Goal: Task Accomplishment & Management: Manage account settings

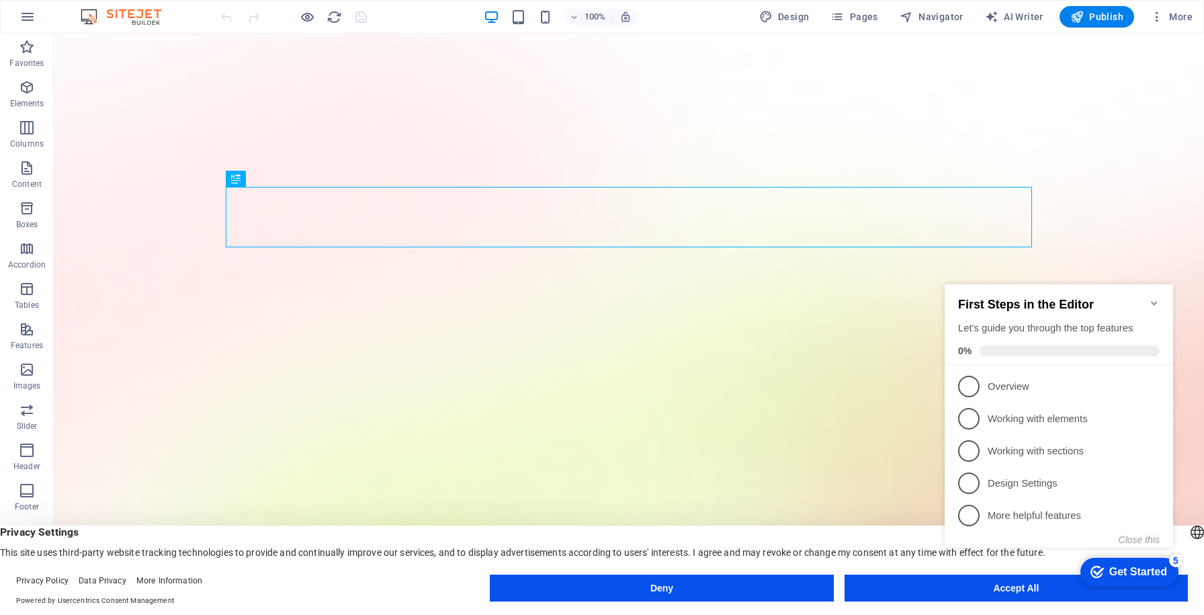
click at [1152, 301] on icon "Minimize checklist" at bounding box center [1154, 303] width 6 height 4
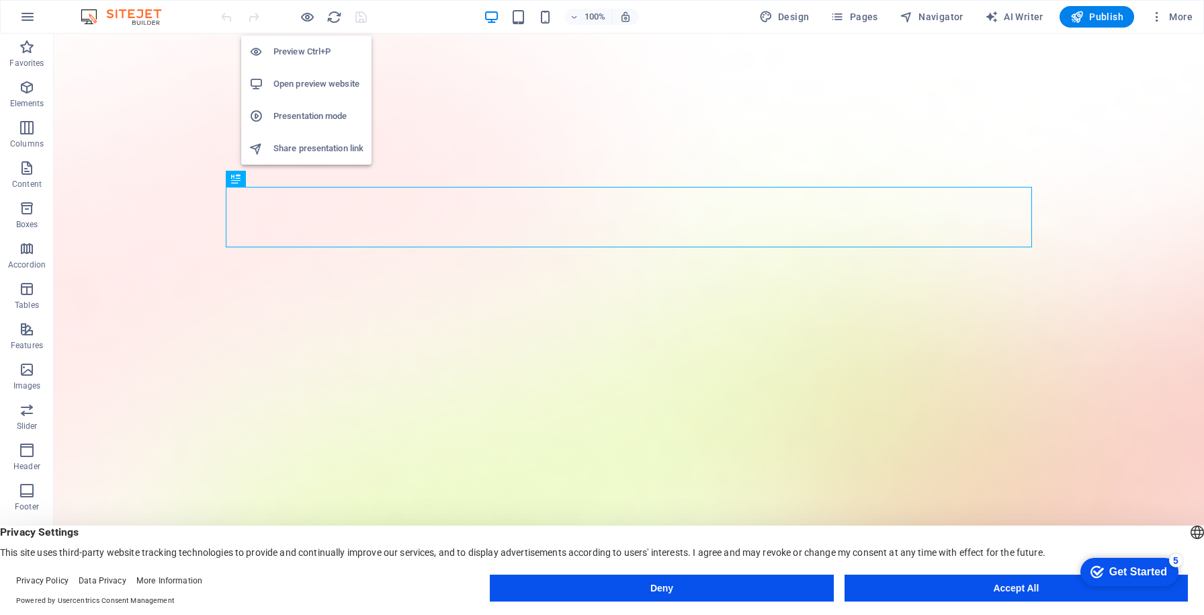
click at [319, 93] on li "Open preview website" at bounding box center [306, 84] width 130 height 32
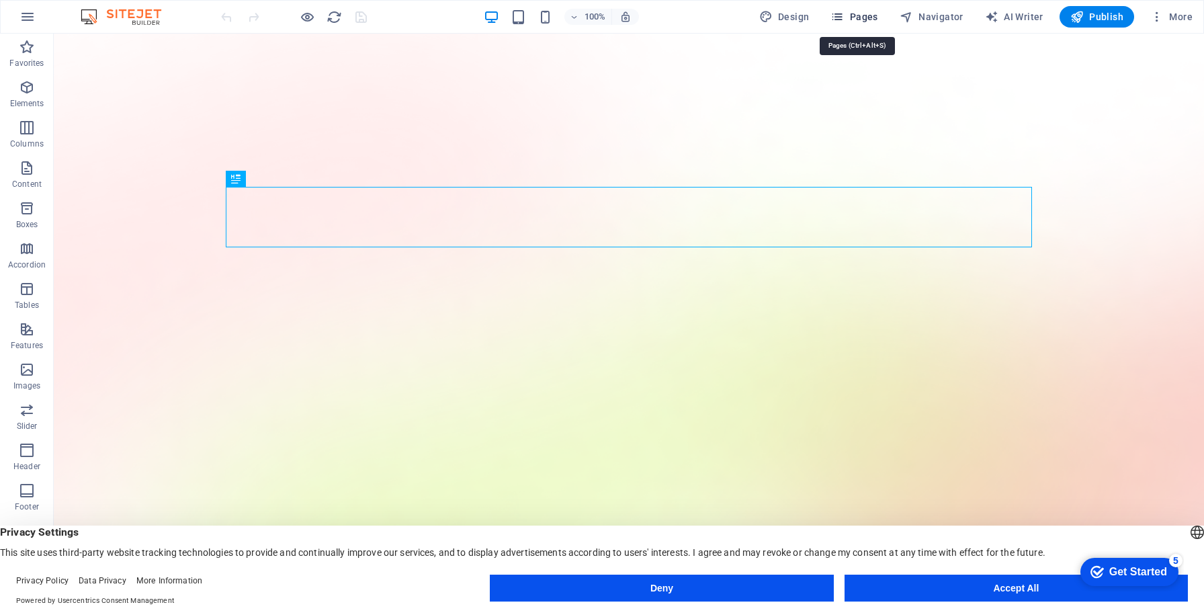
click at [860, 19] on span "Pages" at bounding box center [853, 16] width 47 height 13
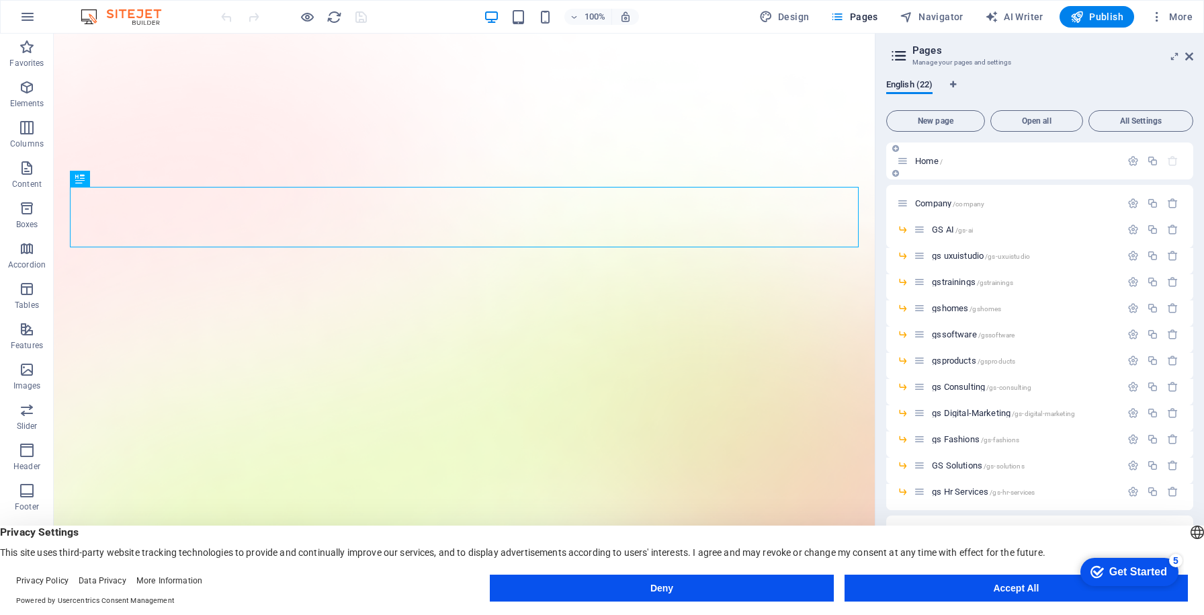
click at [938, 152] on div "Home /" at bounding box center [1039, 160] width 307 height 37
click at [947, 157] on p "Home /" at bounding box center [1015, 160] width 201 height 9
click at [1185, 56] on icon at bounding box center [1189, 56] width 8 height 11
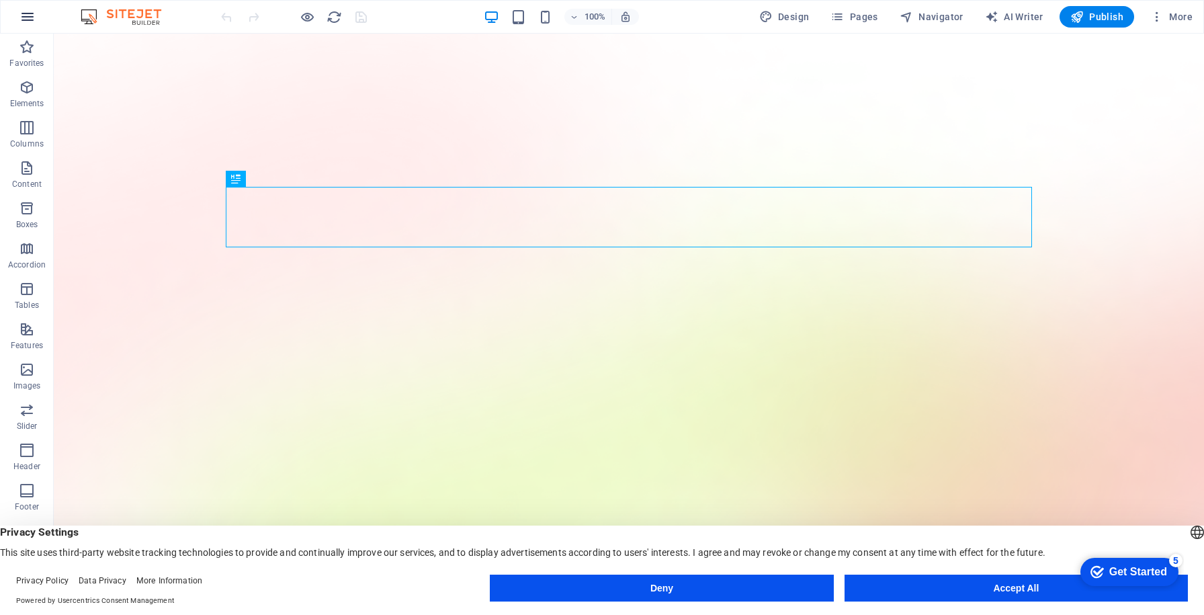
click at [32, 20] on icon "button" at bounding box center [27, 17] width 16 height 16
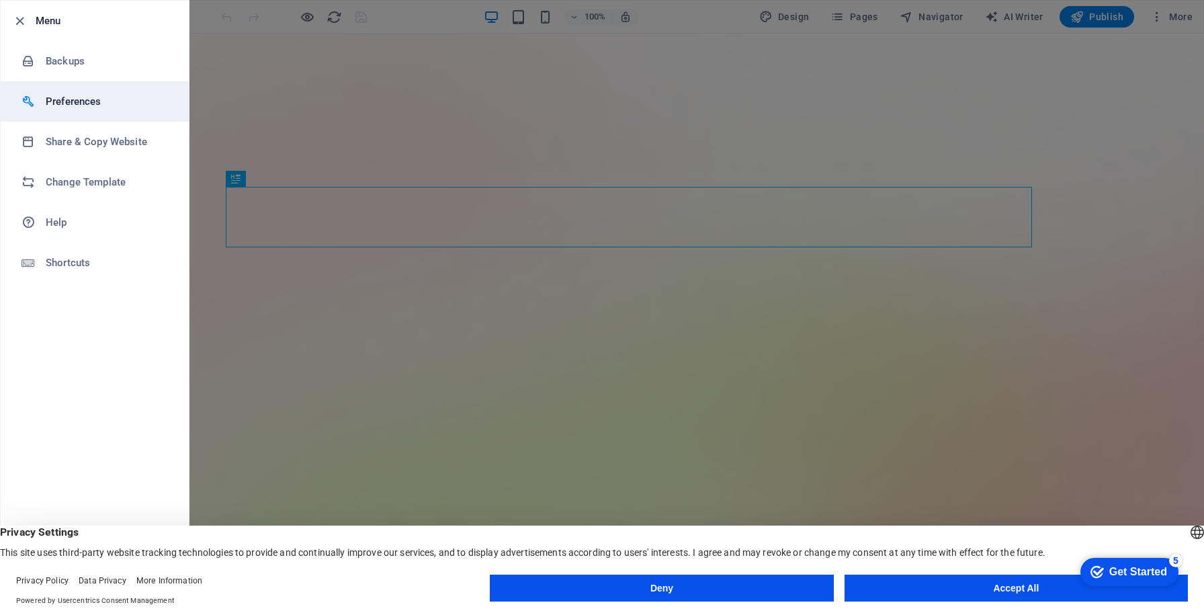
click at [95, 106] on h6 "Preferences" at bounding box center [108, 101] width 124 height 16
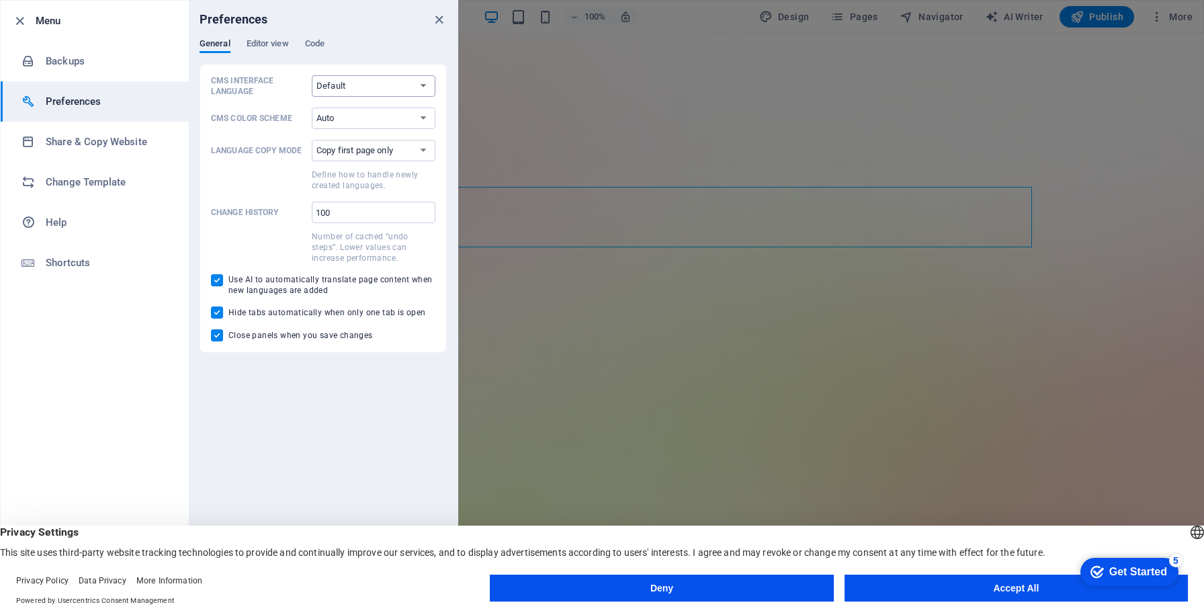
click at [377, 85] on select "Default Deutsch English Español Français Magyar Italiano Nederlands Polski Port…" at bounding box center [374, 85] width 124 height 21
select select "en"
click at [312, 75] on select "Default Deutsch English Español Français Magyar Italiano Nederlands Polski Port…" at bounding box center [374, 85] width 124 height 21
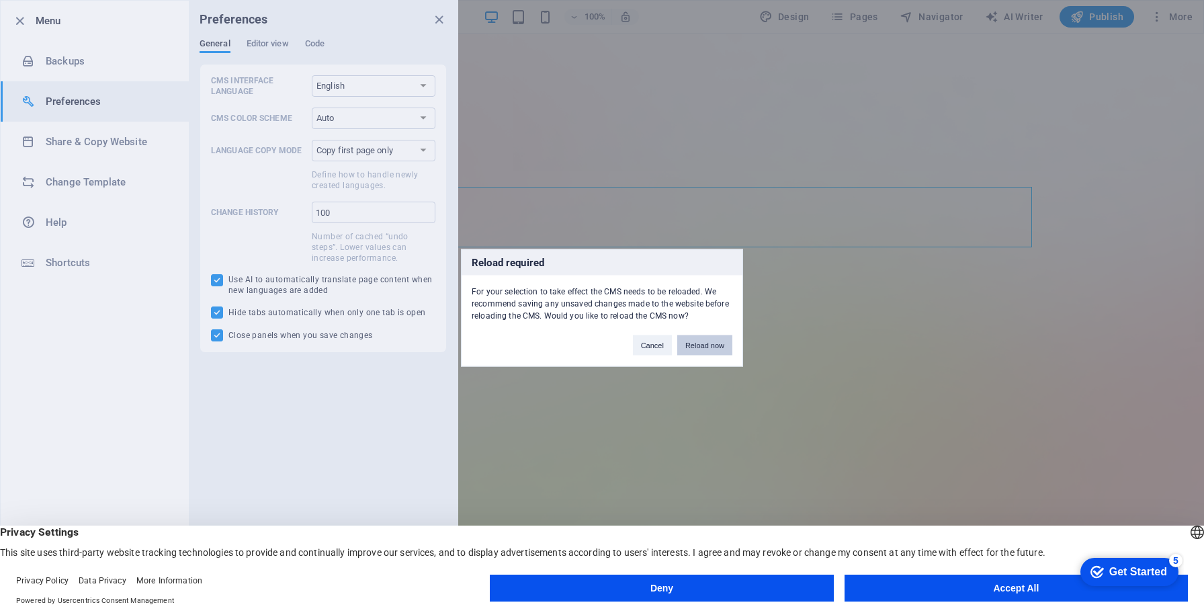
click at [698, 344] on button "Reload now" at bounding box center [704, 344] width 55 height 20
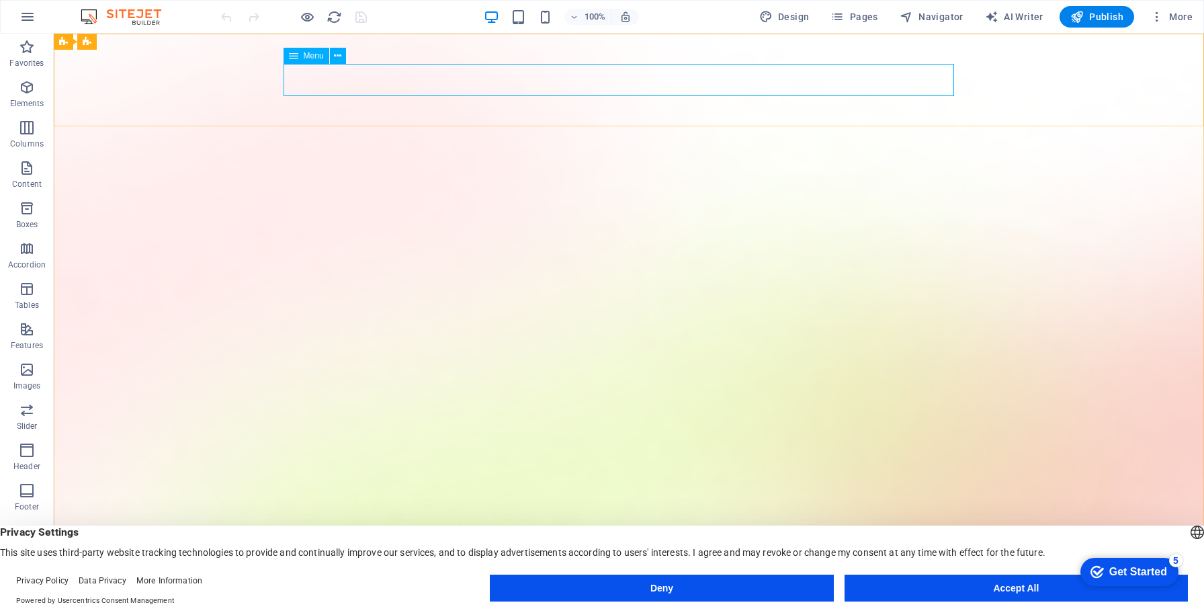
click at [314, 54] on span "Menu" at bounding box center [314, 56] width 20 height 8
click at [25, 89] on icon "button" at bounding box center [27, 87] width 16 height 16
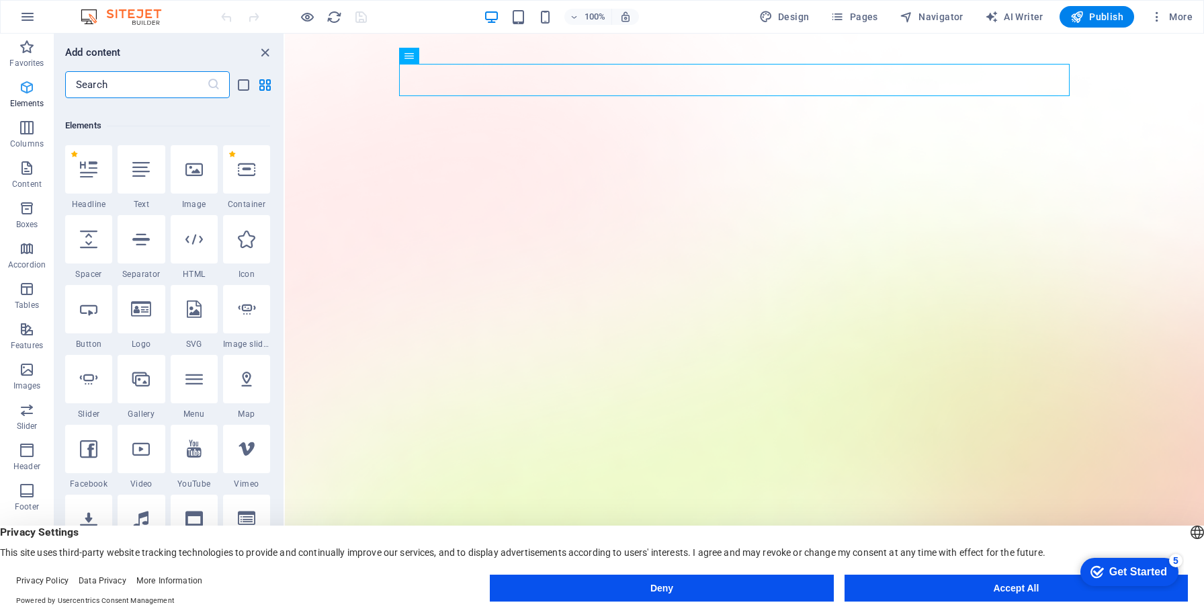
scroll to position [143, 0]
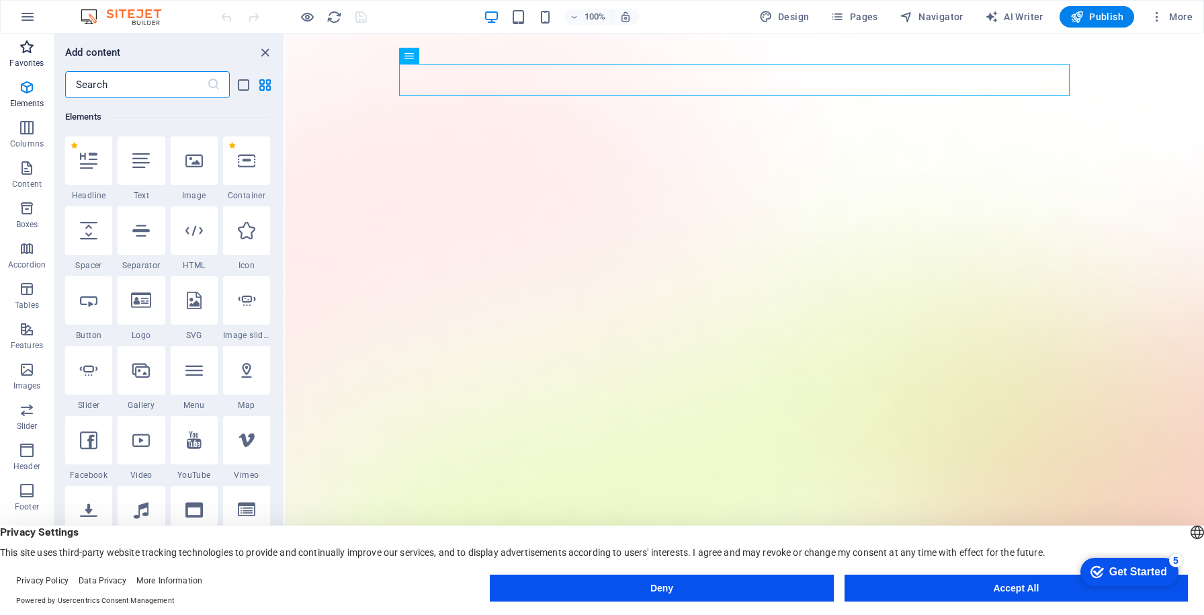
click at [26, 48] on icon "button" at bounding box center [27, 47] width 16 height 16
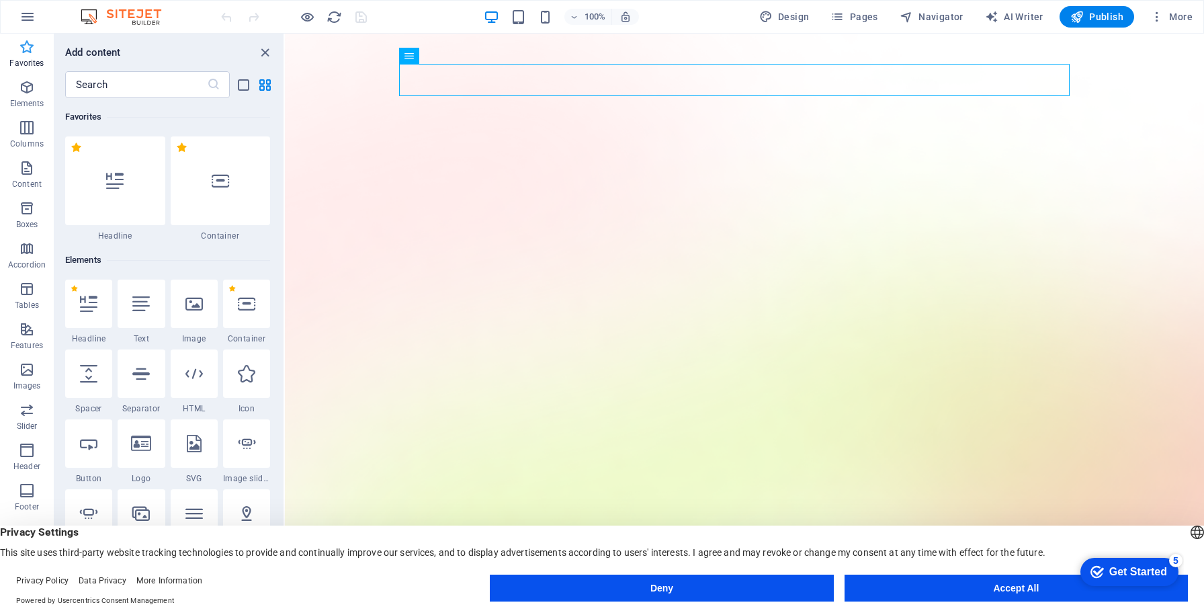
scroll to position [0, 0]
click at [138, 83] on input "text" at bounding box center [136, 84] width 142 height 27
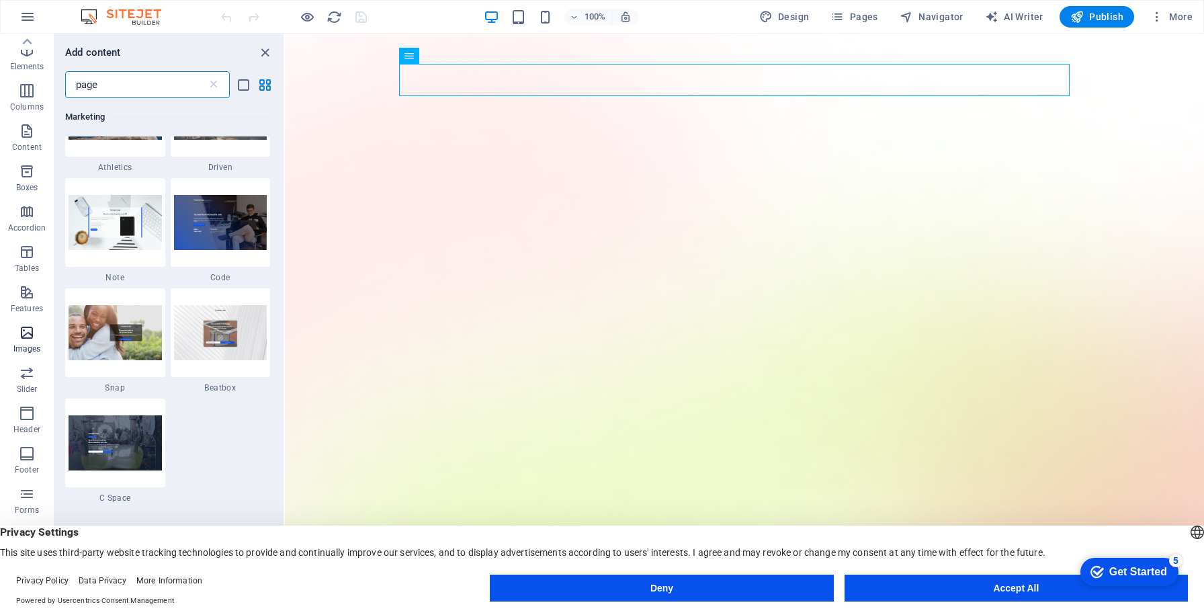
scroll to position [45, 0]
type input "page"
click at [28, 413] on span "Header" at bounding box center [27, 413] width 54 height 32
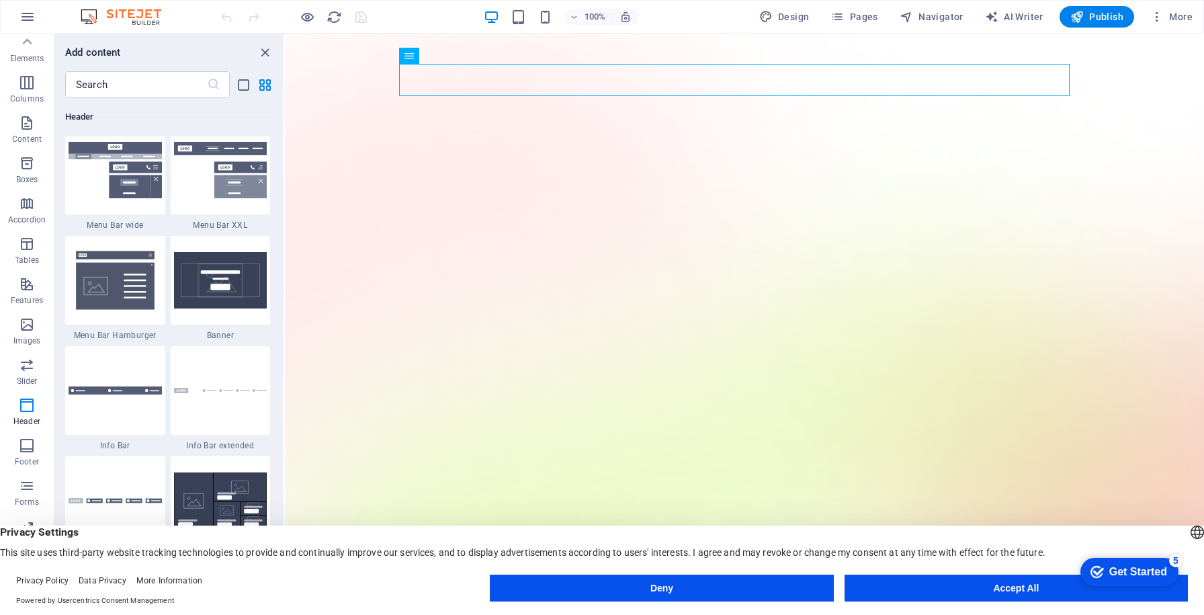
scroll to position [8437, 0]
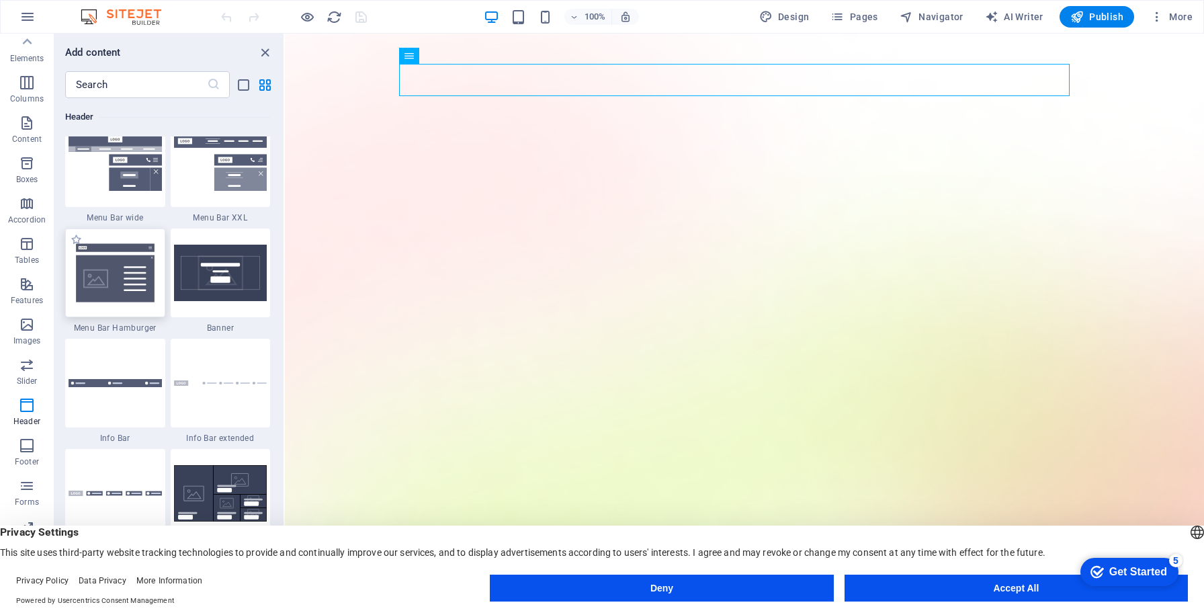
click at [119, 275] on img at bounding box center [115, 273] width 93 height 62
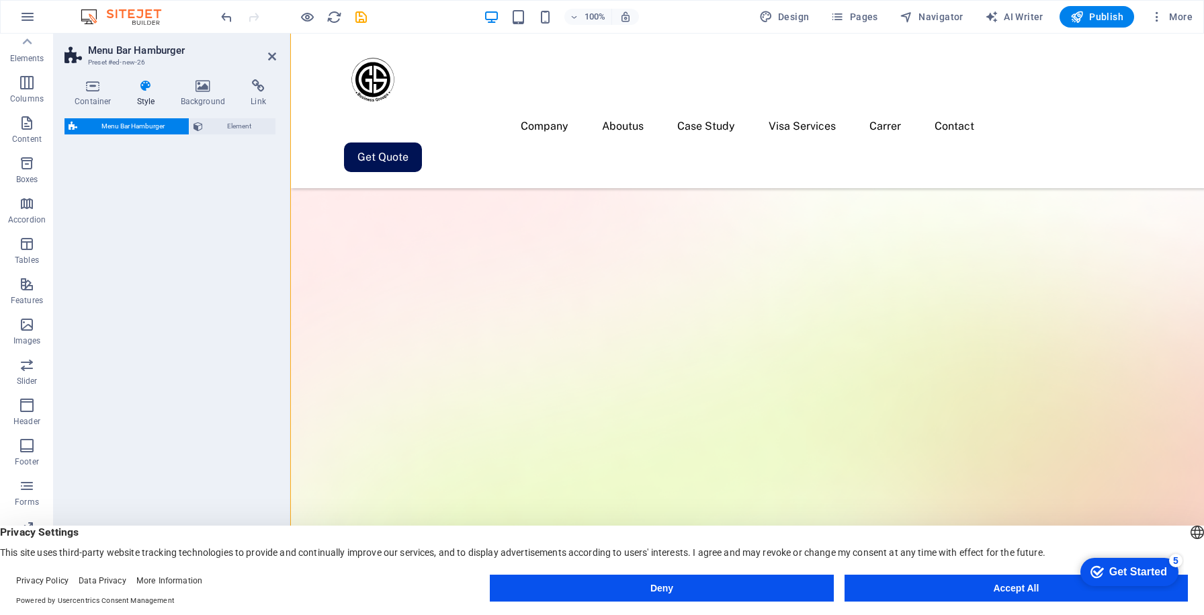
select select "rem"
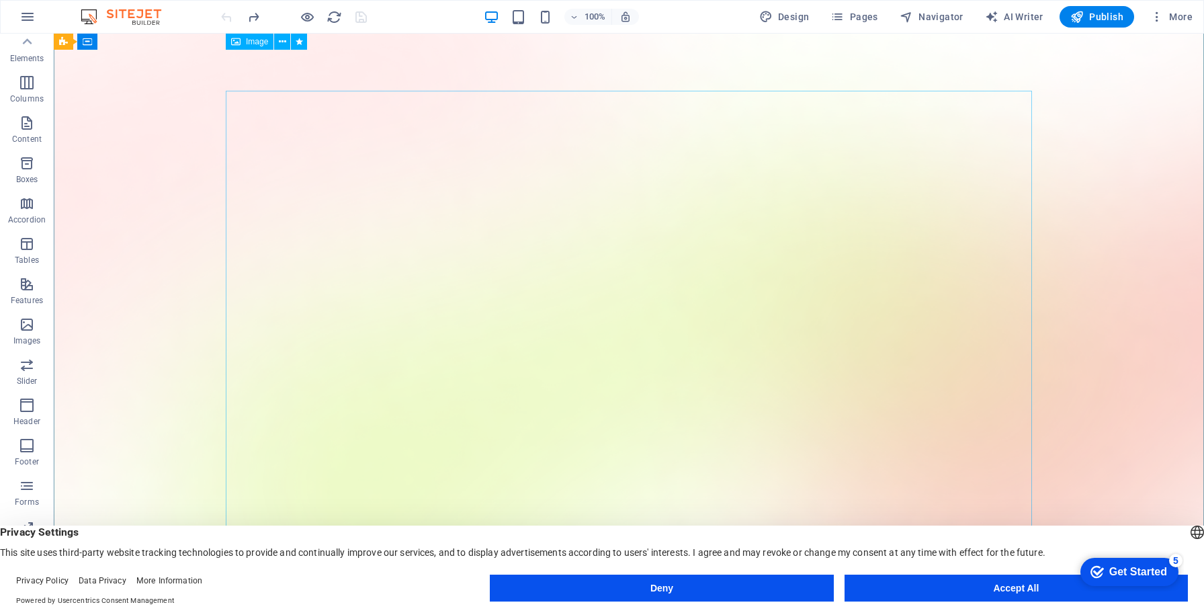
scroll to position [0, 0]
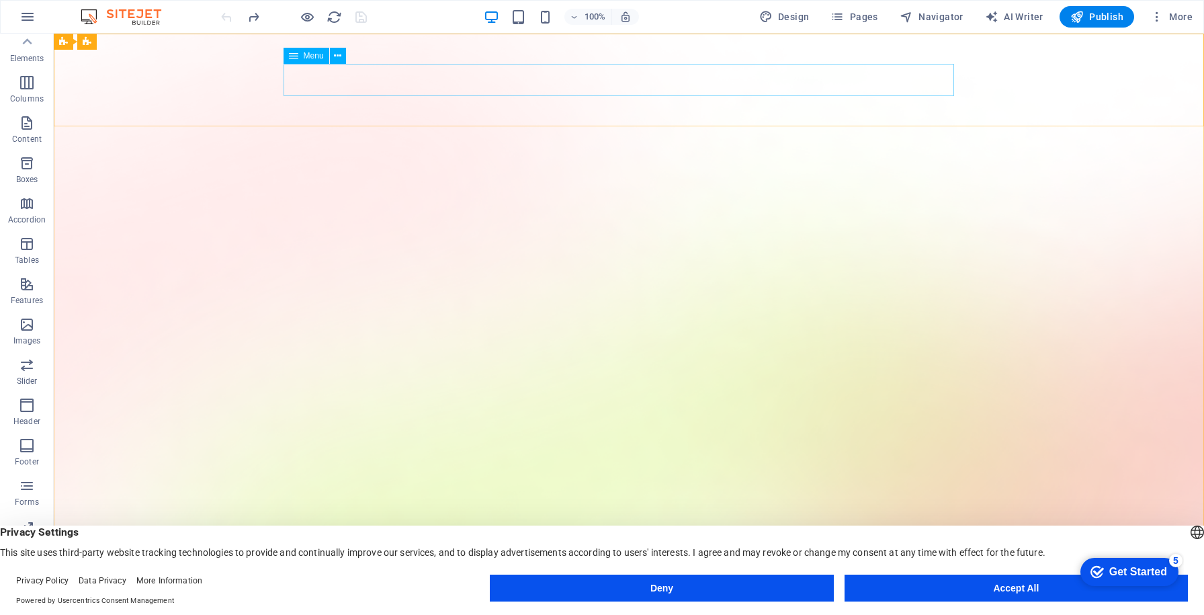
click at [304, 58] on span "Menu" at bounding box center [314, 56] width 20 height 8
click at [300, 52] on div "Menu" at bounding box center [306, 56] width 46 height 16
click at [340, 56] on icon at bounding box center [337, 56] width 7 height 14
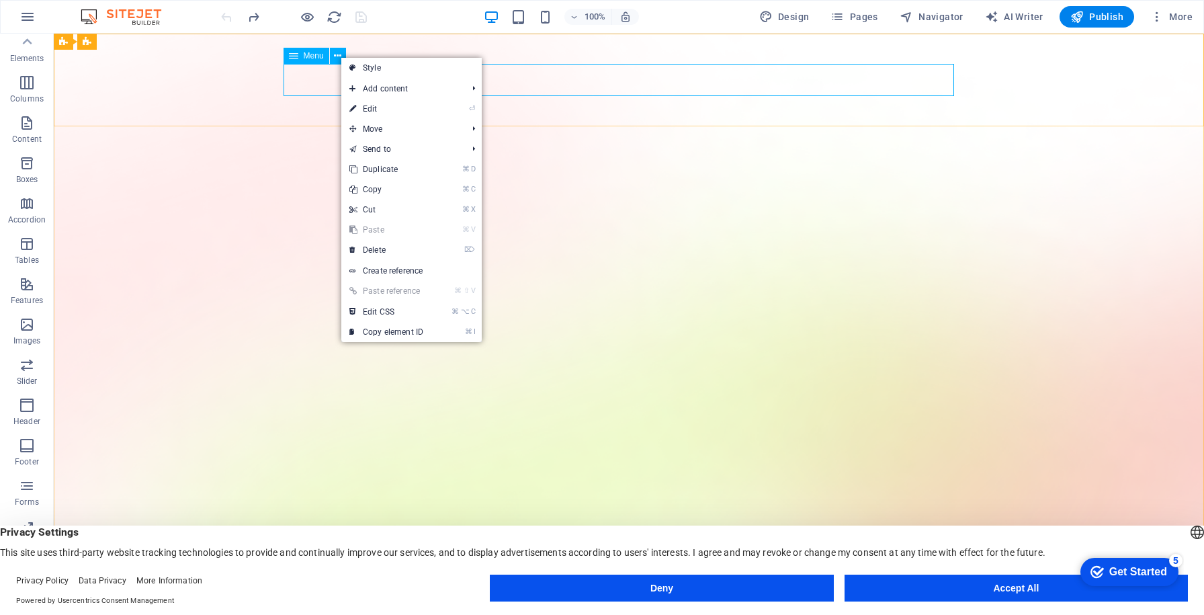
click at [304, 58] on span "Menu" at bounding box center [314, 56] width 20 height 8
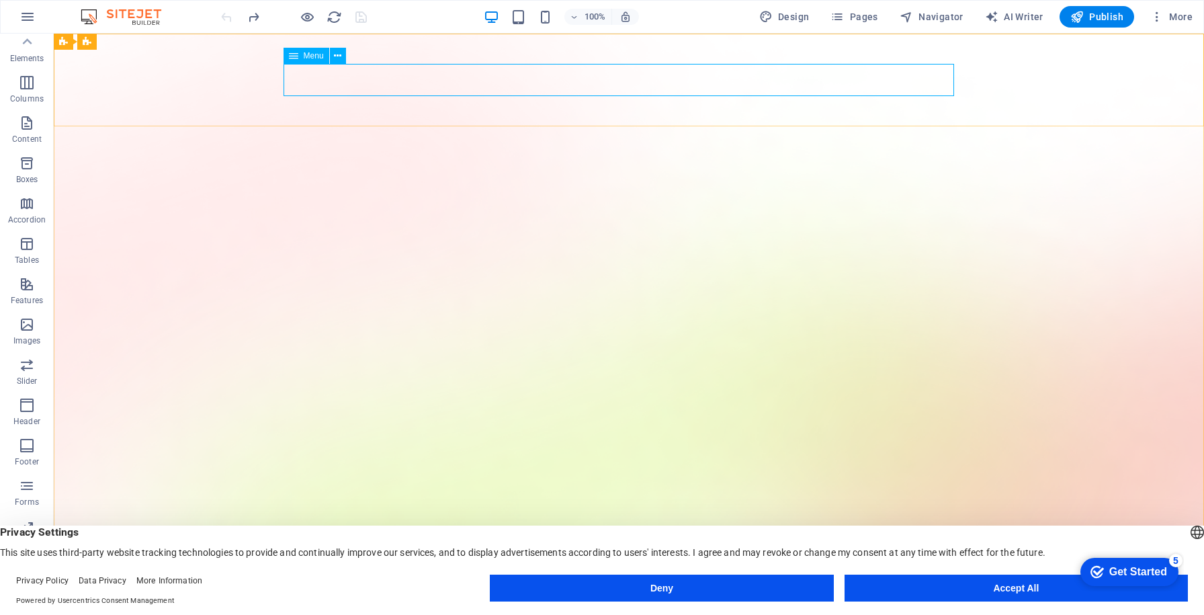
click at [300, 57] on div "Menu" at bounding box center [306, 56] width 46 height 16
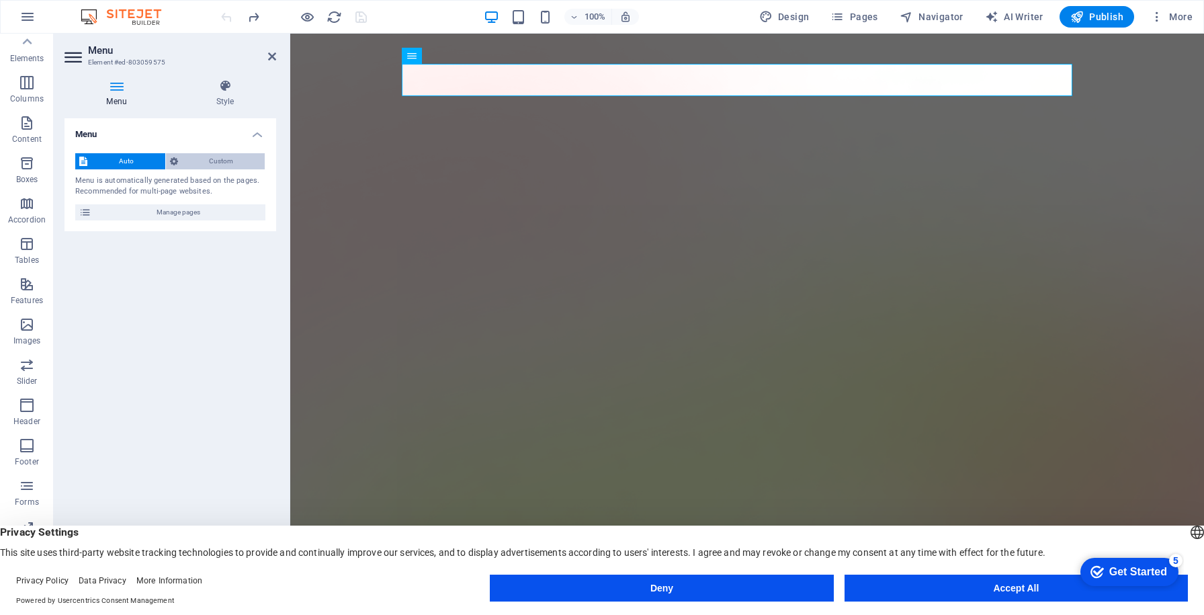
click at [226, 157] on span "Custom" at bounding box center [221, 161] width 79 height 16
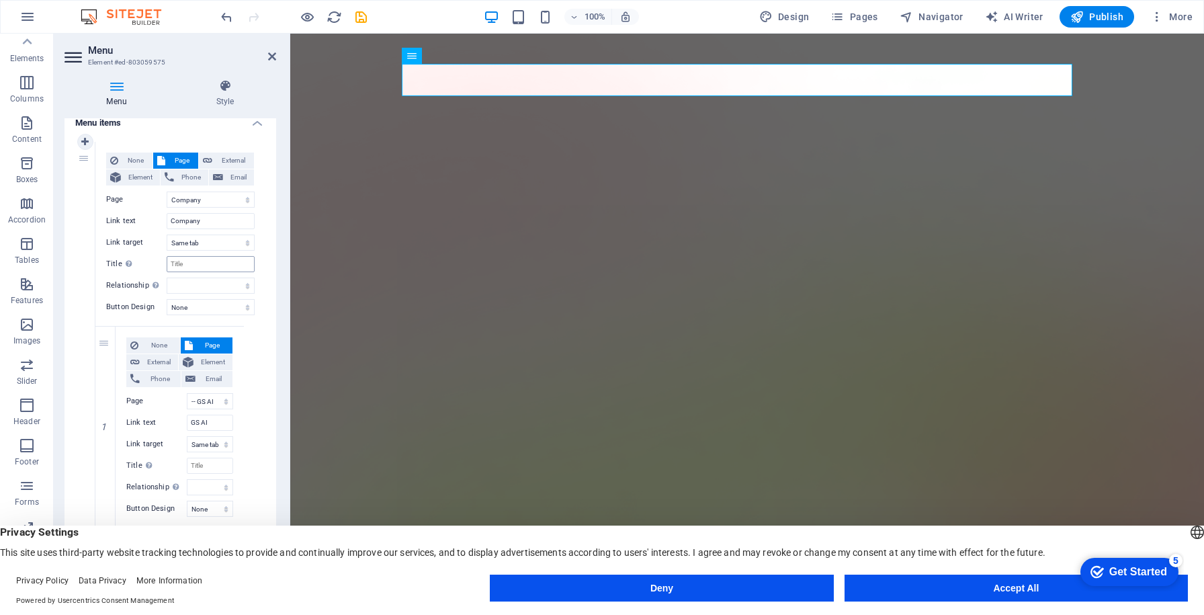
scroll to position [105, 0]
click at [226, 106] on h4 "Style" at bounding box center [225, 93] width 102 height 28
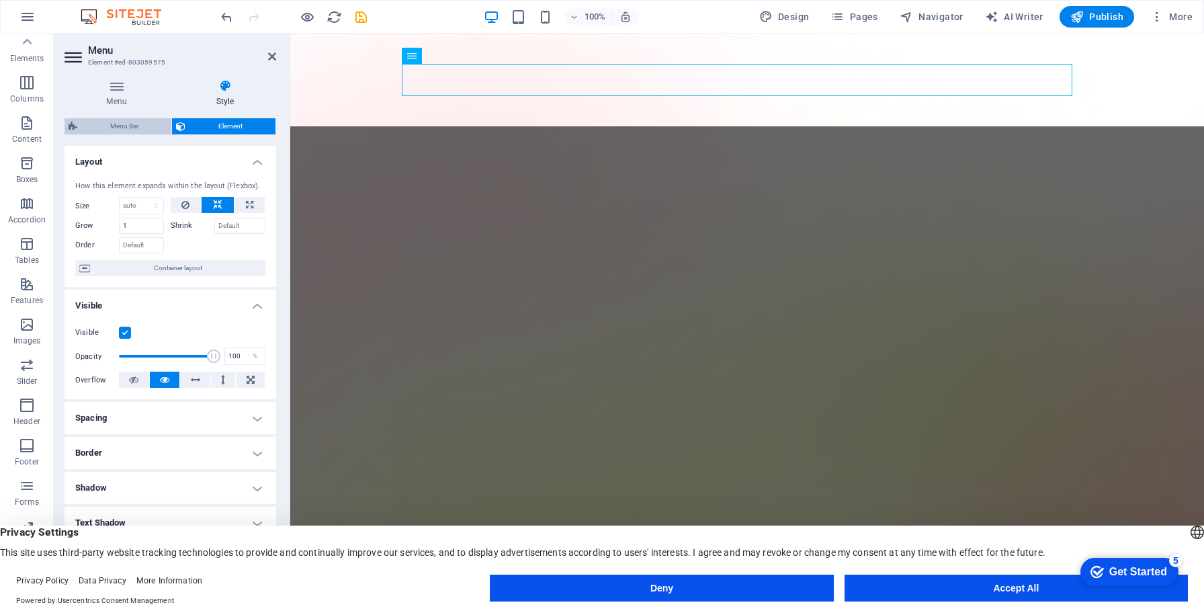
click at [137, 129] on span "Menu Bar" at bounding box center [124, 126] width 86 height 16
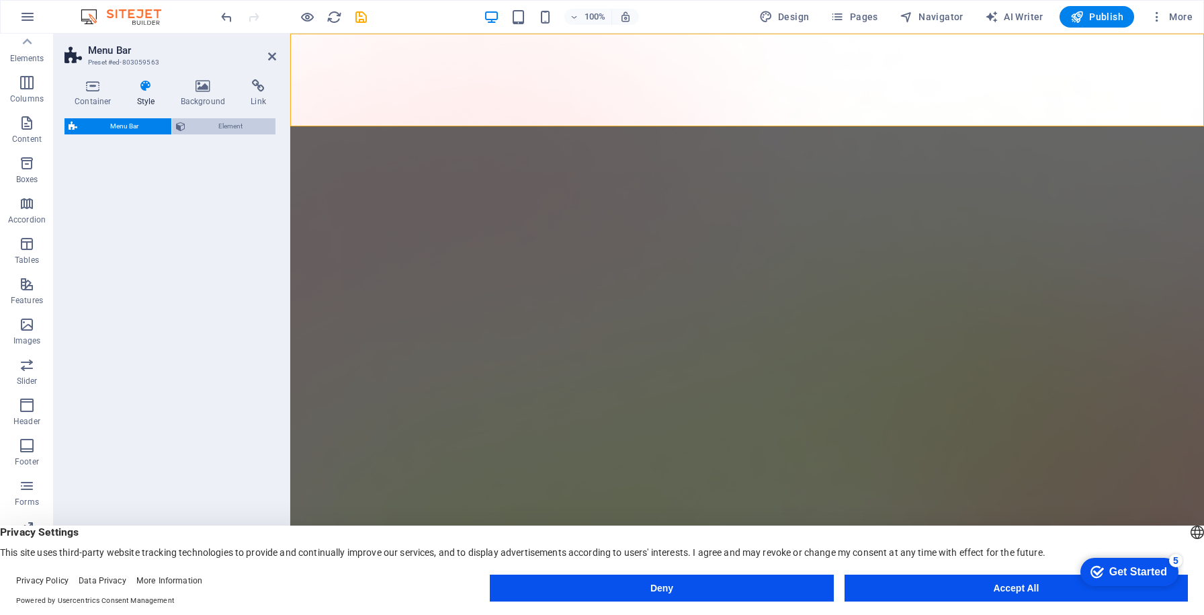
select select "rem"
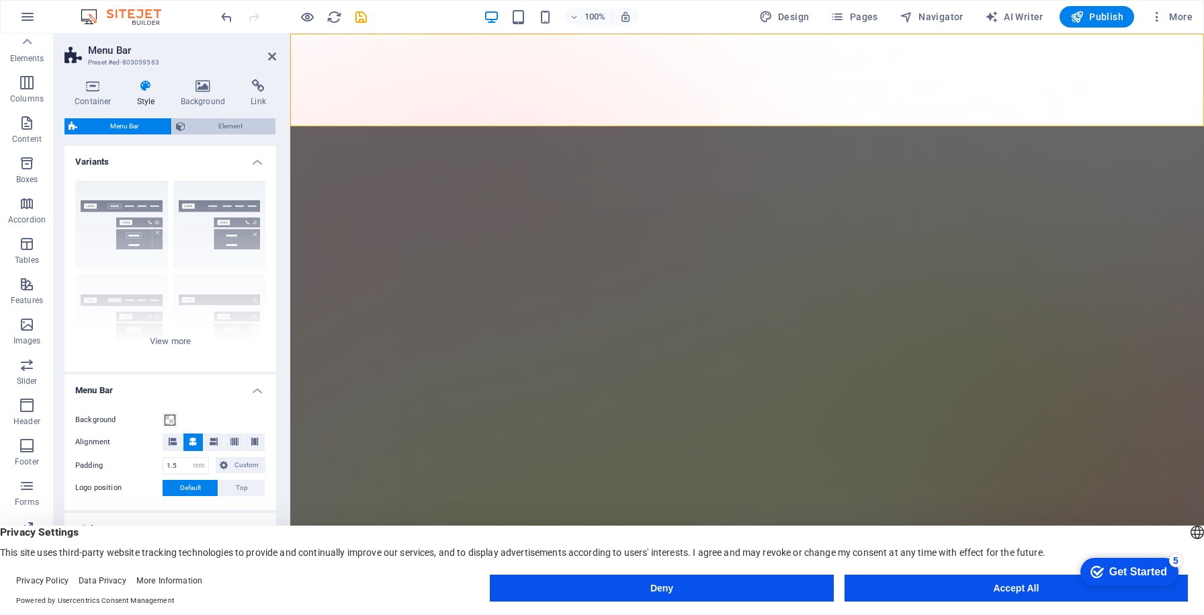
click at [219, 128] on span "Element" at bounding box center [230, 126] width 82 height 16
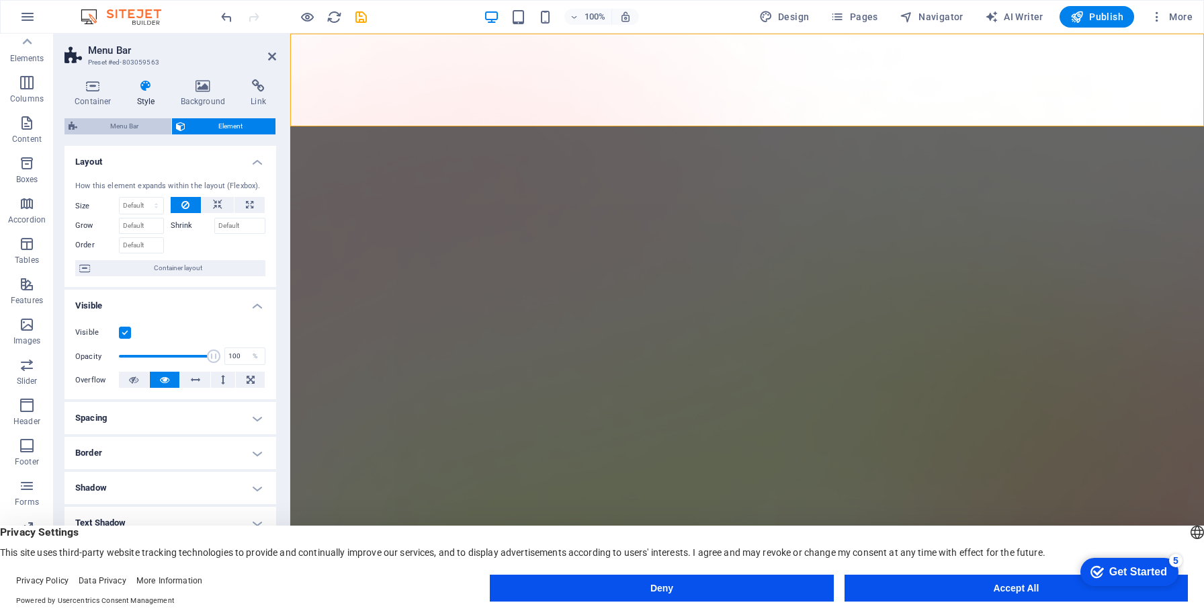
click at [103, 124] on span "Menu Bar" at bounding box center [124, 126] width 86 height 16
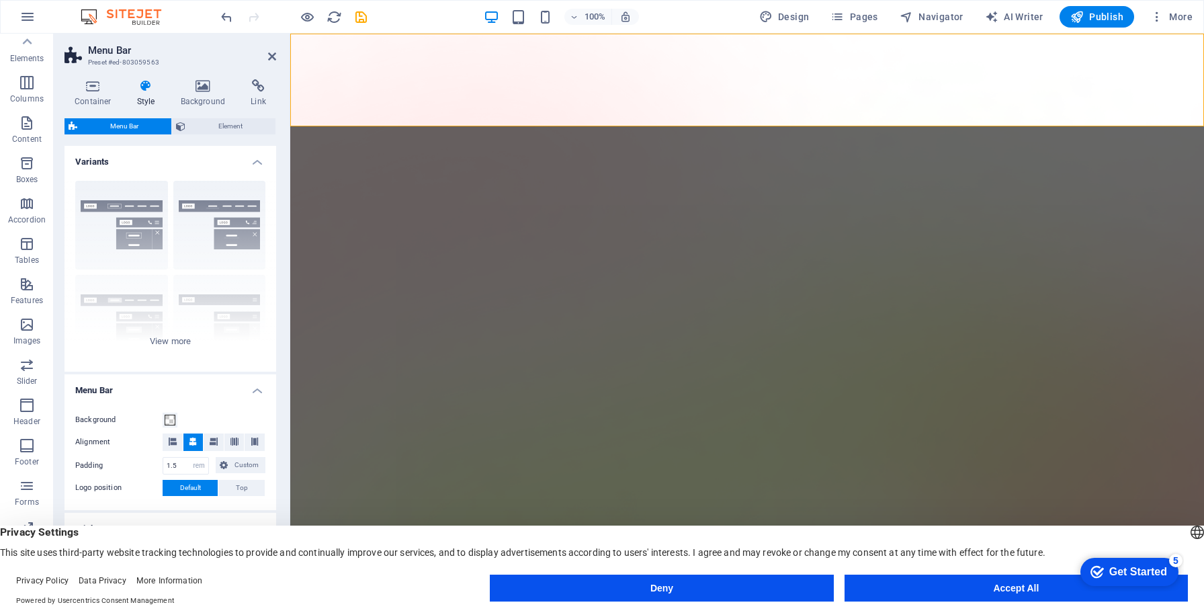
click at [141, 101] on h4 "Style" at bounding box center [149, 93] width 44 height 28
click at [158, 92] on icon at bounding box center [146, 85] width 38 height 13
click at [192, 100] on h4 "Background" at bounding box center [206, 93] width 71 height 28
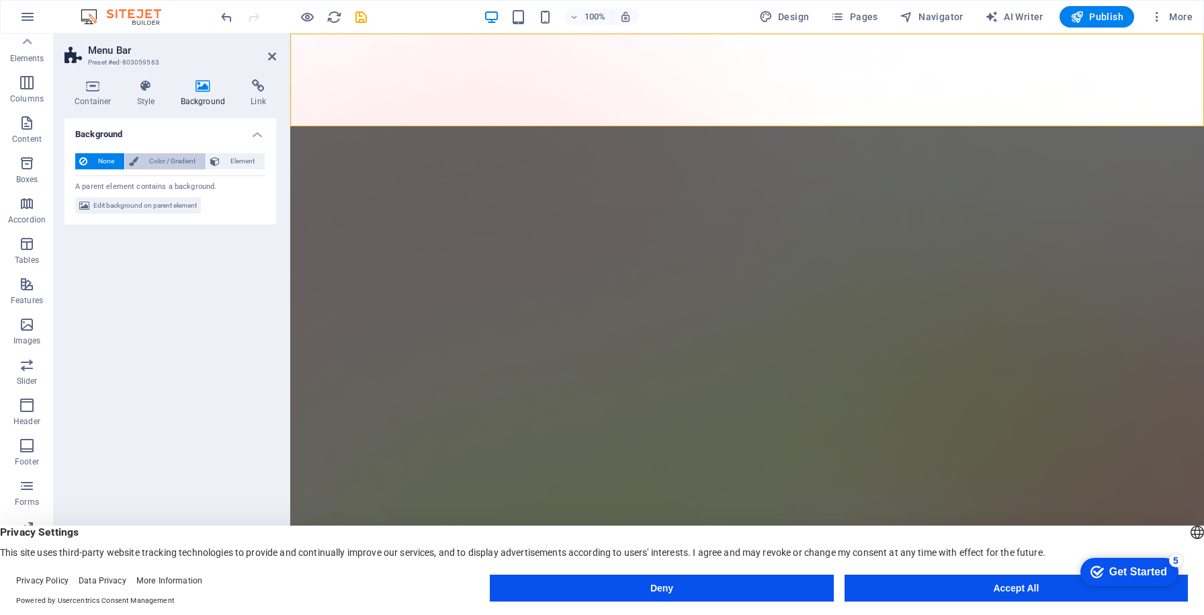
click at [180, 161] on span "Color / Gradient" at bounding box center [171, 161] width 59 height 16
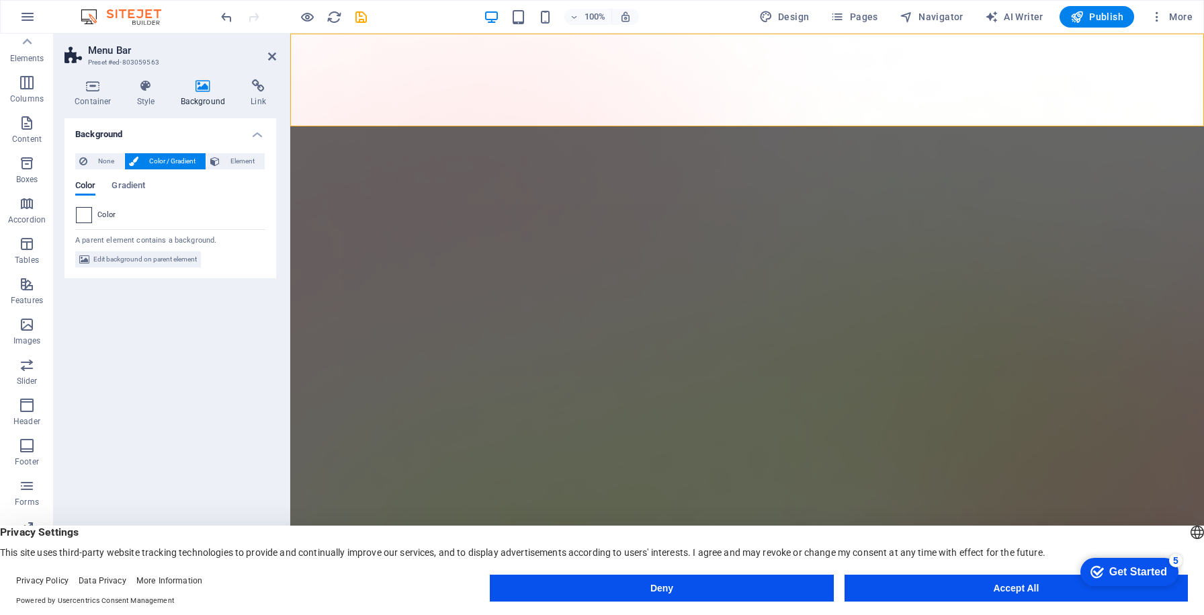
click at [84, 217] on span at bounding box center [84, 215] width 15 height 15
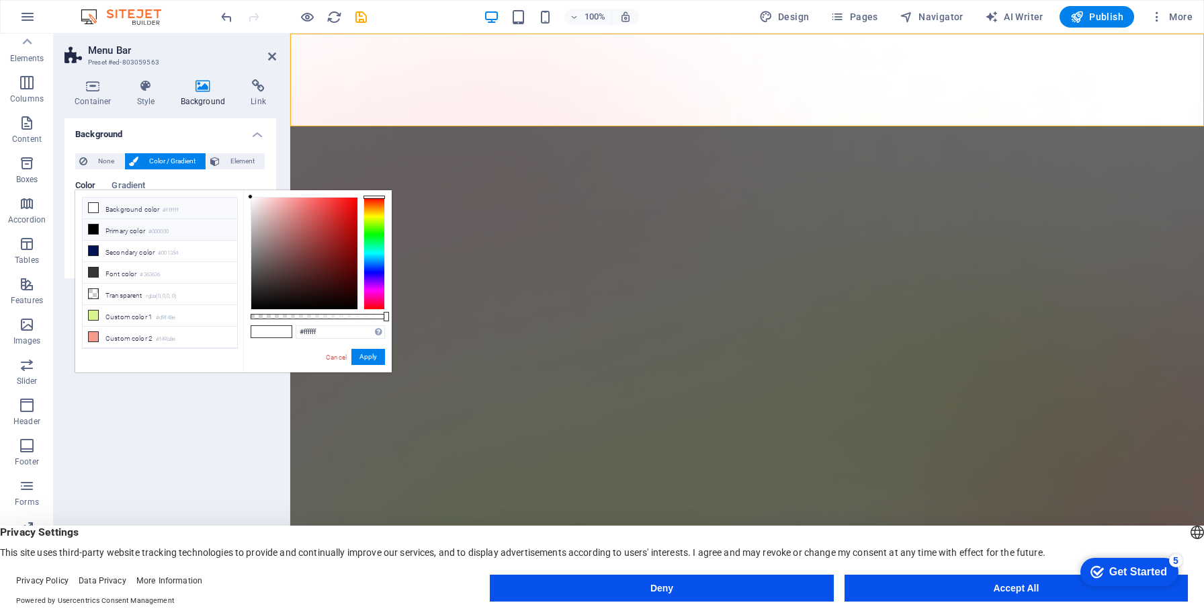
click at [133, 214] on li "Background color #ffffff" at bounding box center [160, 207] width 154 height 21
click at [120, 230] on li "Primary color #000000" at bounding box center [160, 229] width 154 height 21
click at [123, 206] on li "Background color #ffffff" at bounding box center [160, 207] width 154 height 21
type input "#ffffff"
click at [369, 356] on button "Apply" at bounding box center [368, 357] width 34 height 16
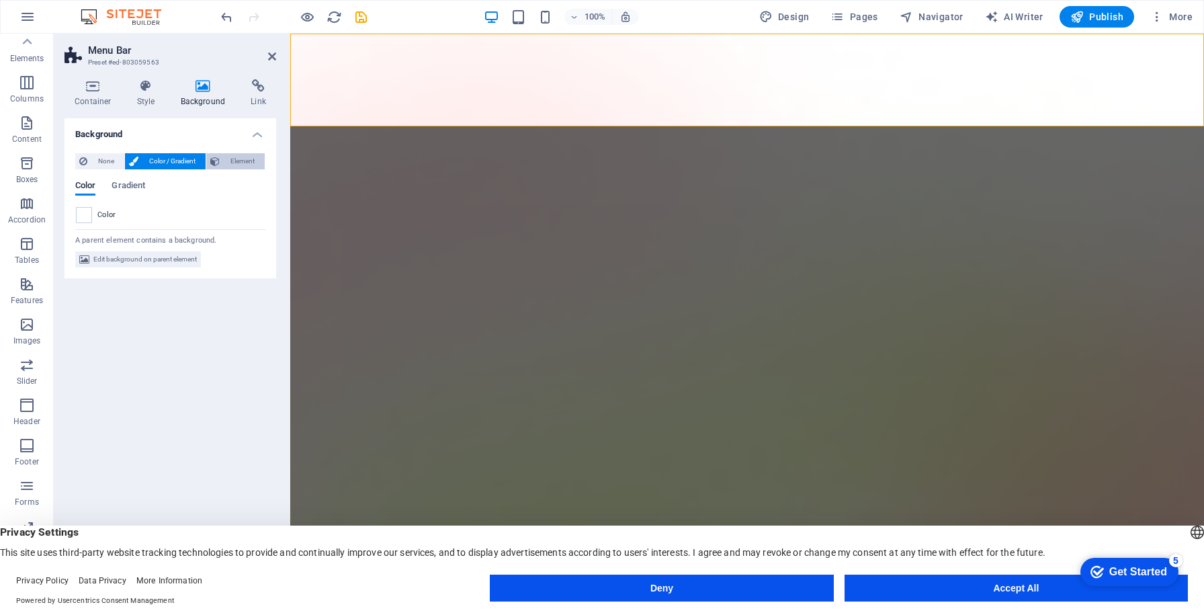
click at [229, 156] on span "Element" at bounding box center [242, 161] width 37 height 16
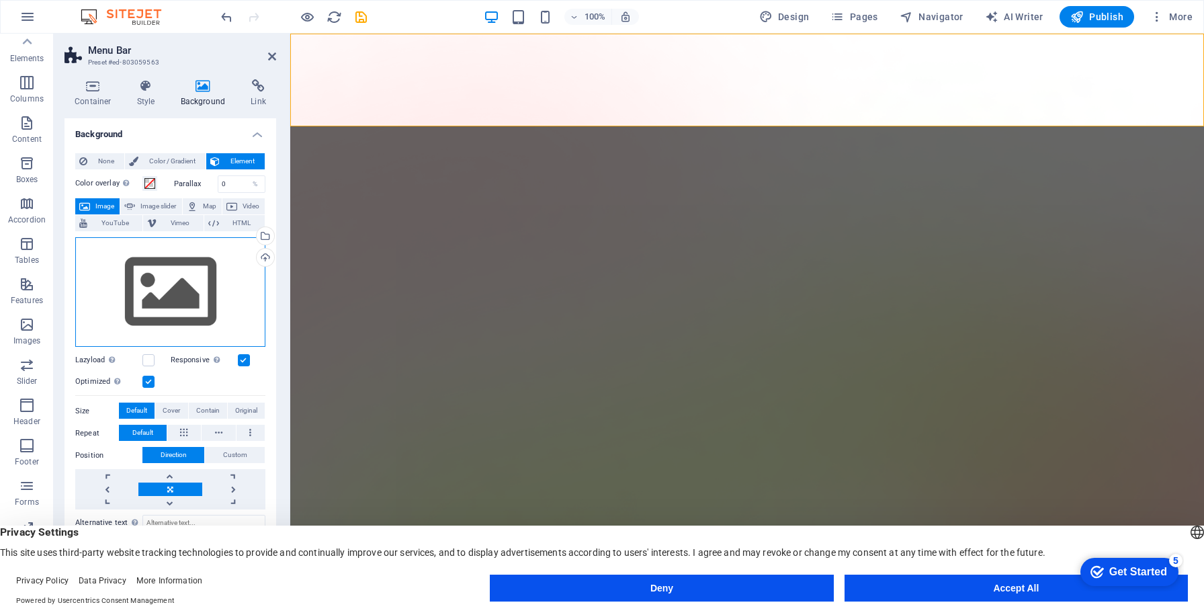
click at [178, 312] on div "Drag files here, click to choose files or select files from Files or our free s…" at bounding box center [170, 292] width 190 height 110
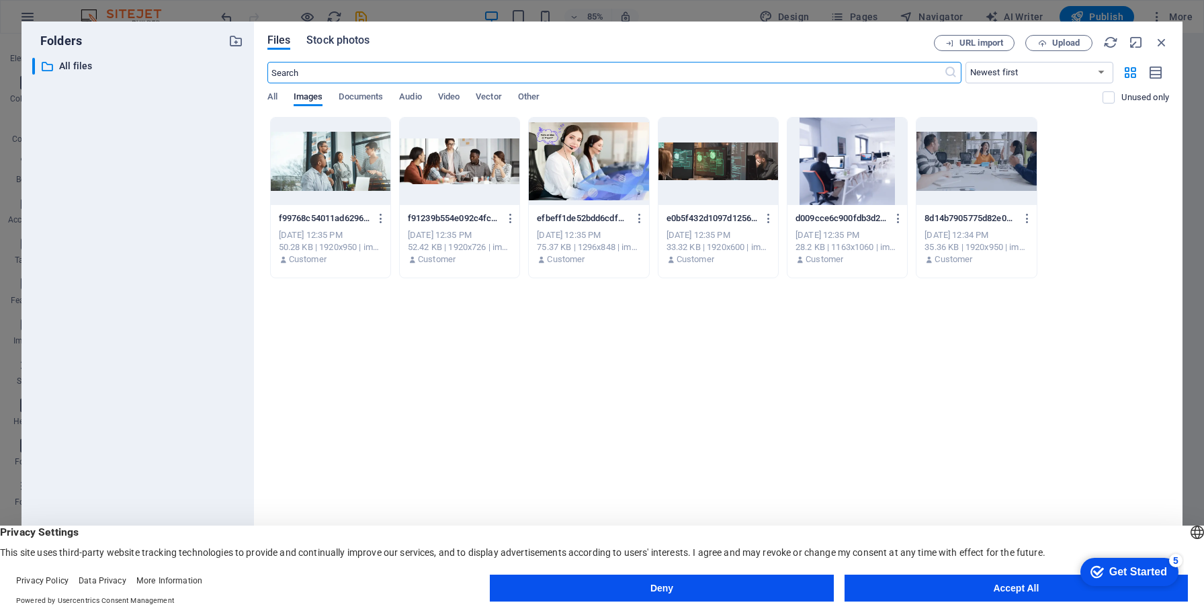
click at [339, 42] on span "Stock photos" at bounding box center [337, 40] width 63 height 16
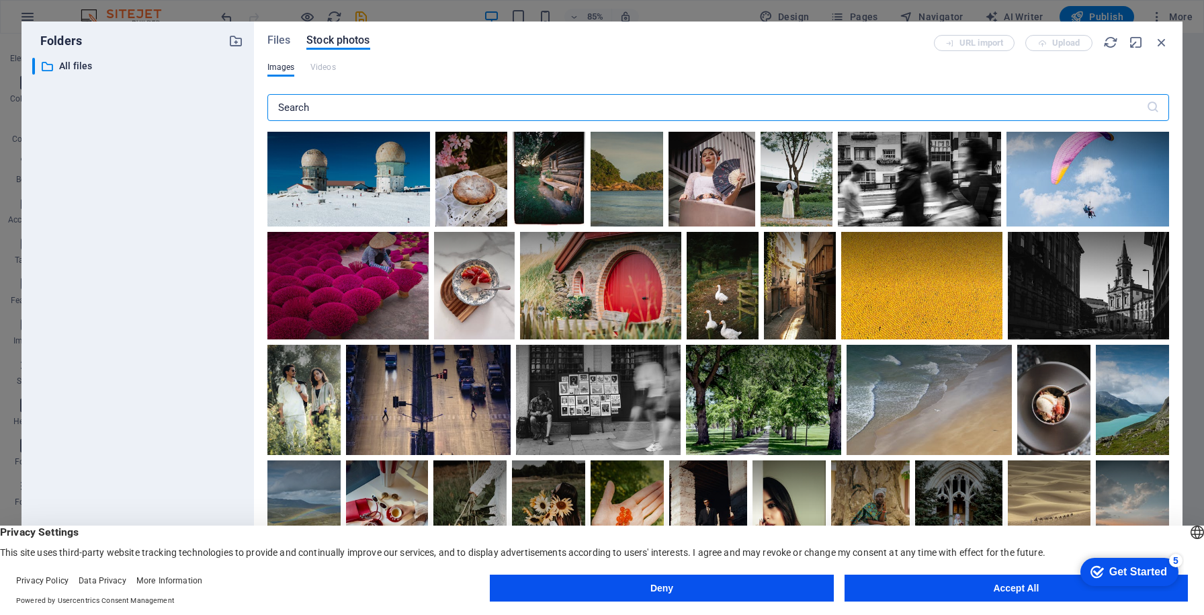
scroll to position [1973, 0]
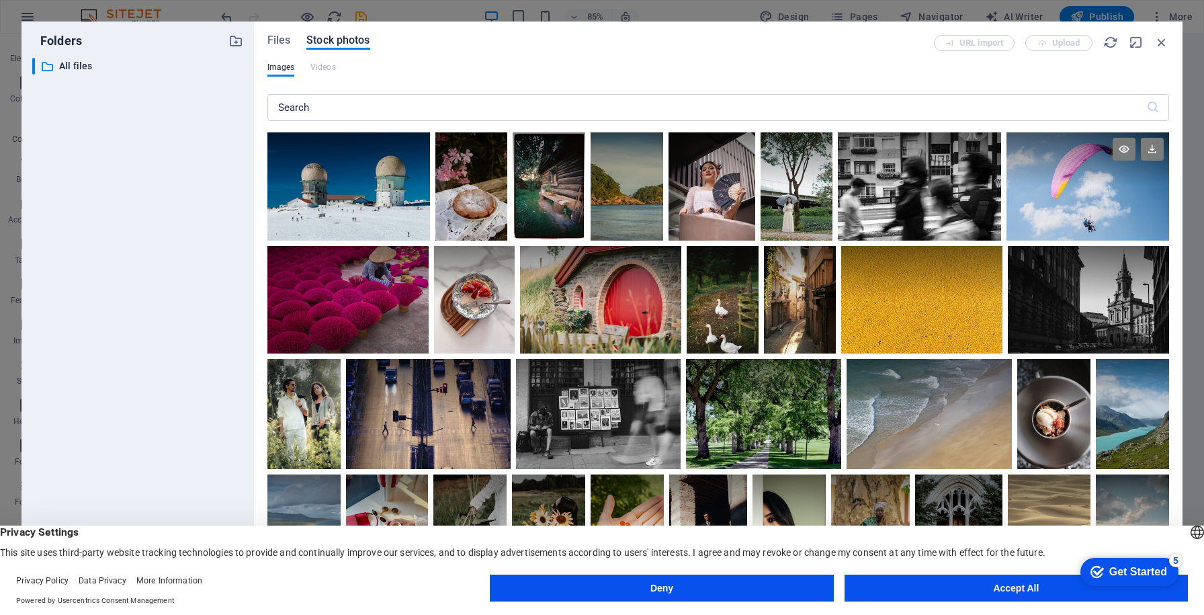
click at [1074, 174] on div at bounding box center [1087, 159] width 163 height 54
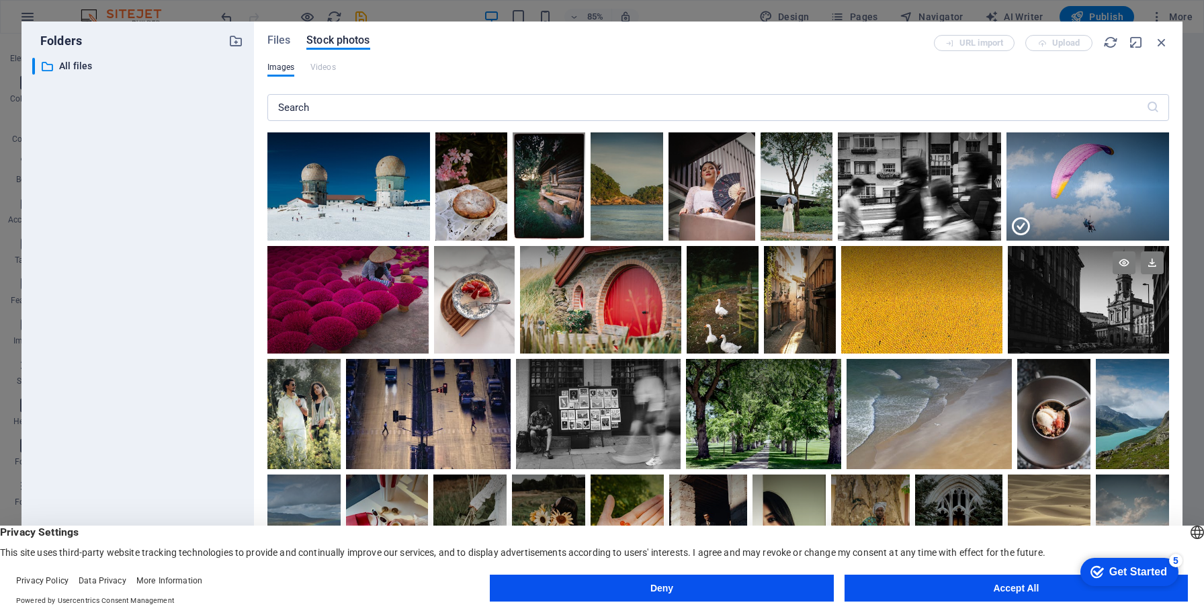
scroll to position [2084, 0]
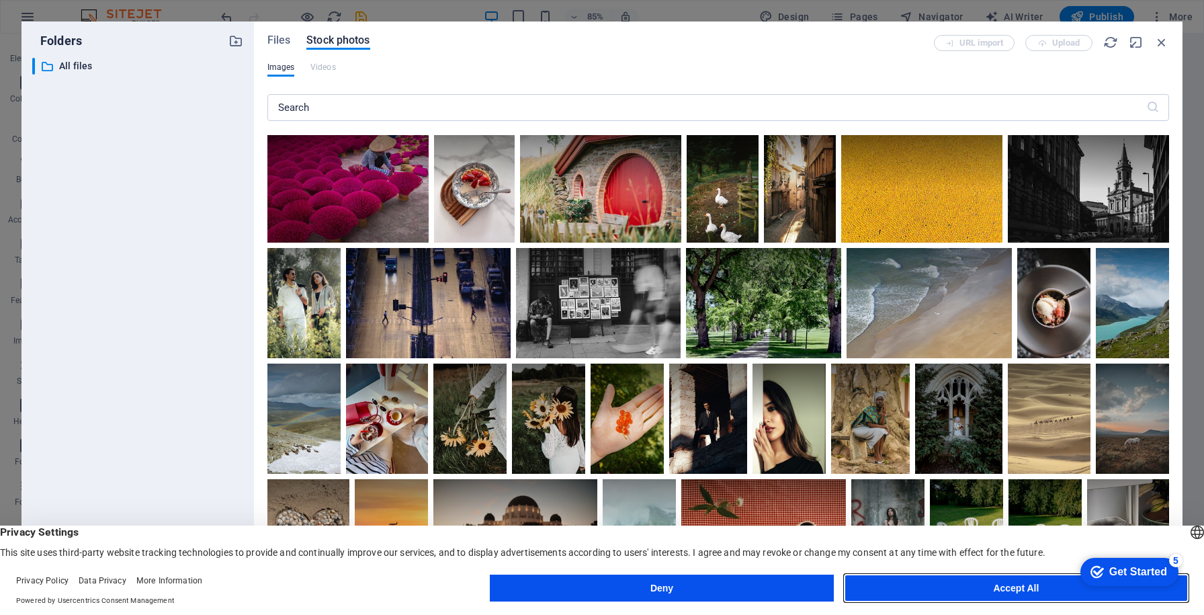
click at [994, 584] on button "Accept All" at bounding box center [1015, 587] width 343 height 27
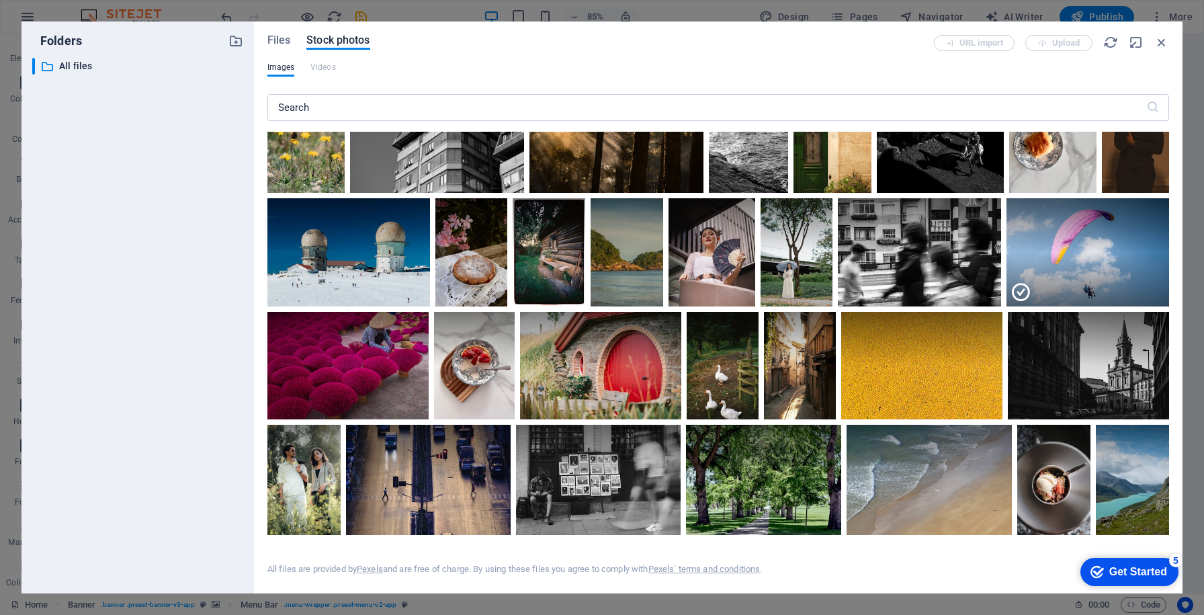
scroll to position [1905, 0]
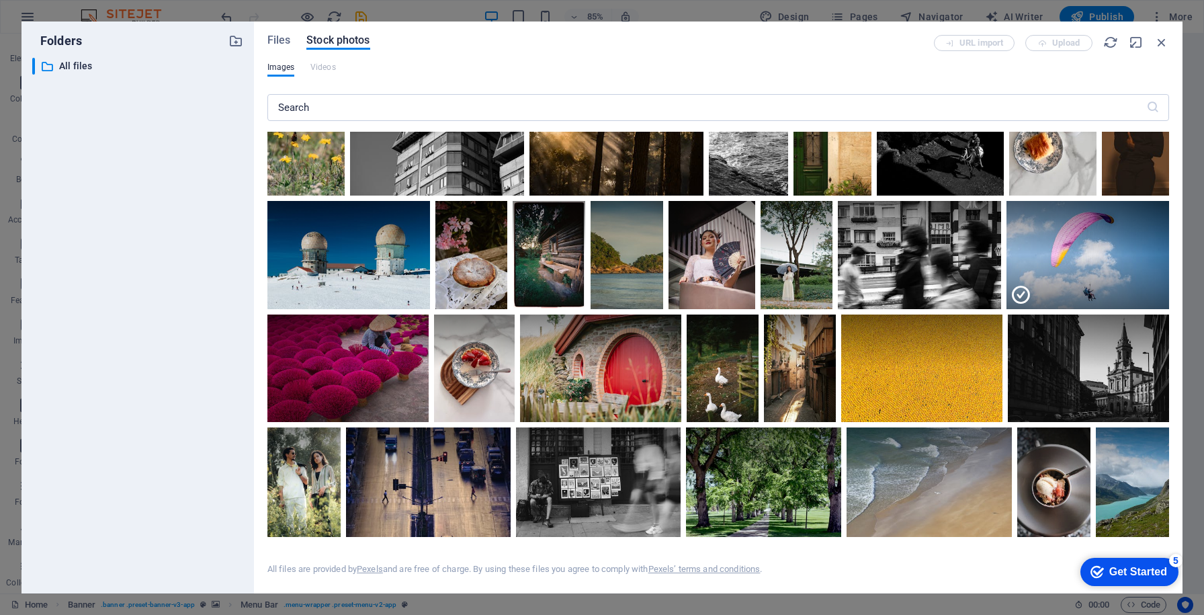
click at [1066, 232] on div at bounding box center [1087, 228] width 163 height 54
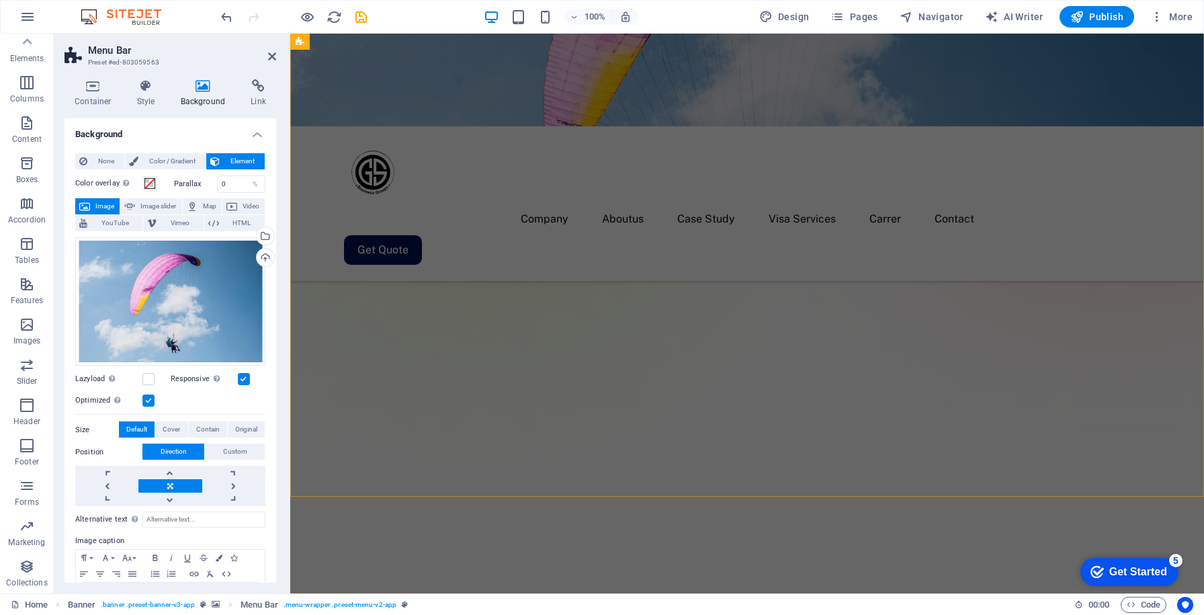
scroll to position [0, 0]
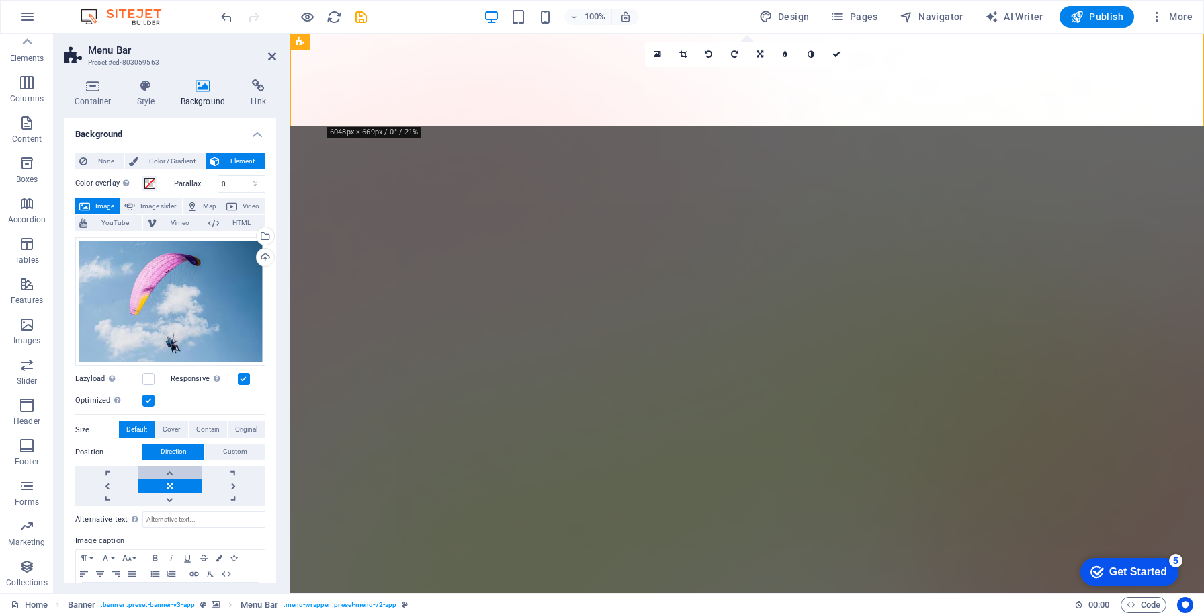
click at [172, 472] on link at bounding box center [169, 471] width 63 height 13
click at [169, 498] on link at bounding box center [169, 498] width 63 height 13
click at [172, 482] on link at bounding box center [169, 485] width 63 height 13
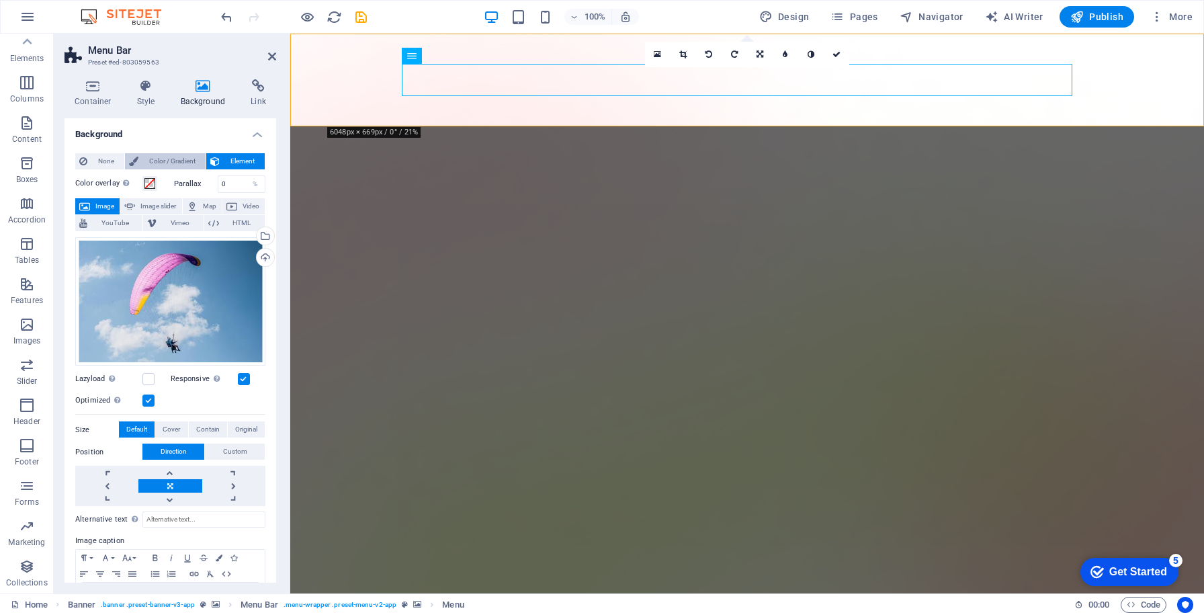
click at [175, 155] on span "Color / Gradient" at bounding box center [171, 161] width 59 height 16
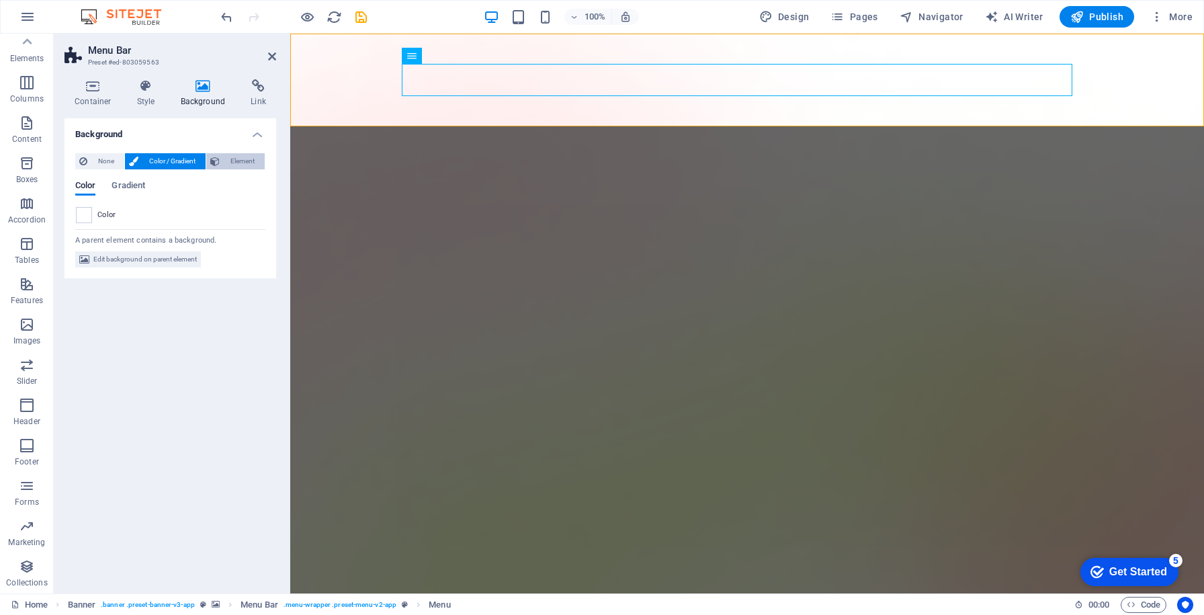
click at [236, 160] on span "Element" at bounding box center [242, 161] width 37 height 16
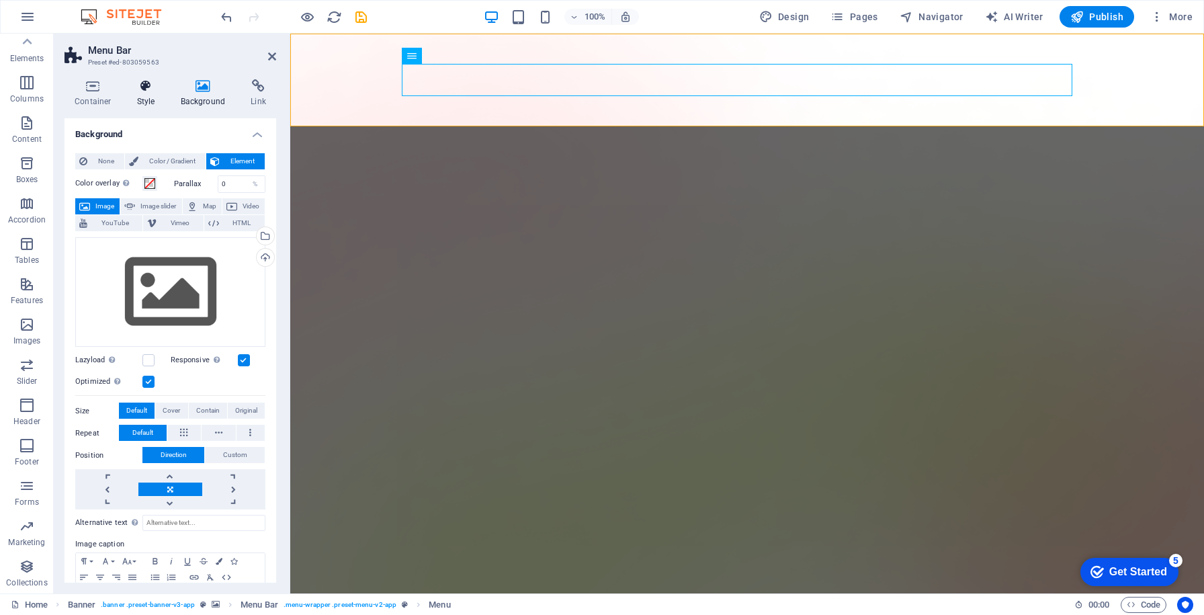
click at [151, 99] on h4 "Style" at bounding box center [149, 93] width 44 height 28
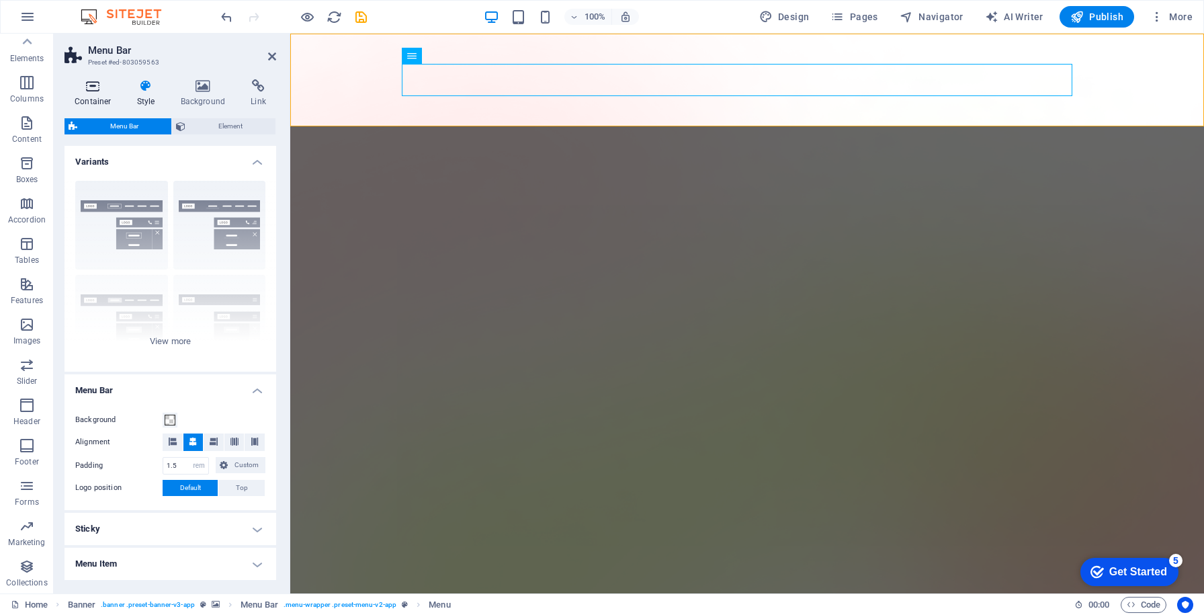
click at [92, 98] on h4 "Container" at bounding box center [95, 93] width 62 height 28
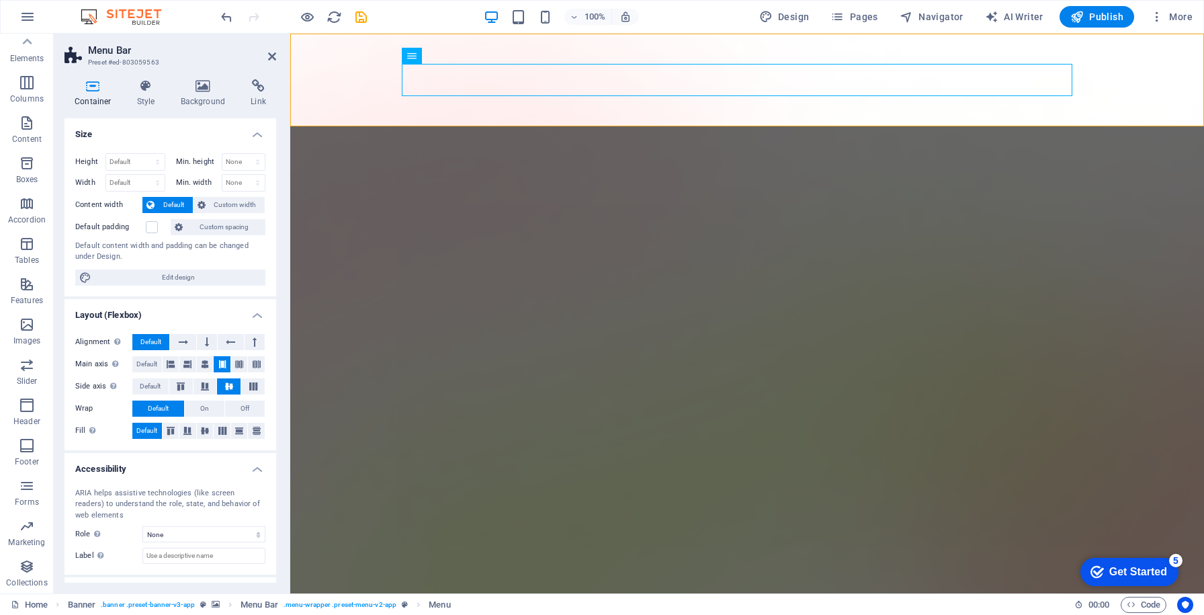
scroll to position [56, 0]
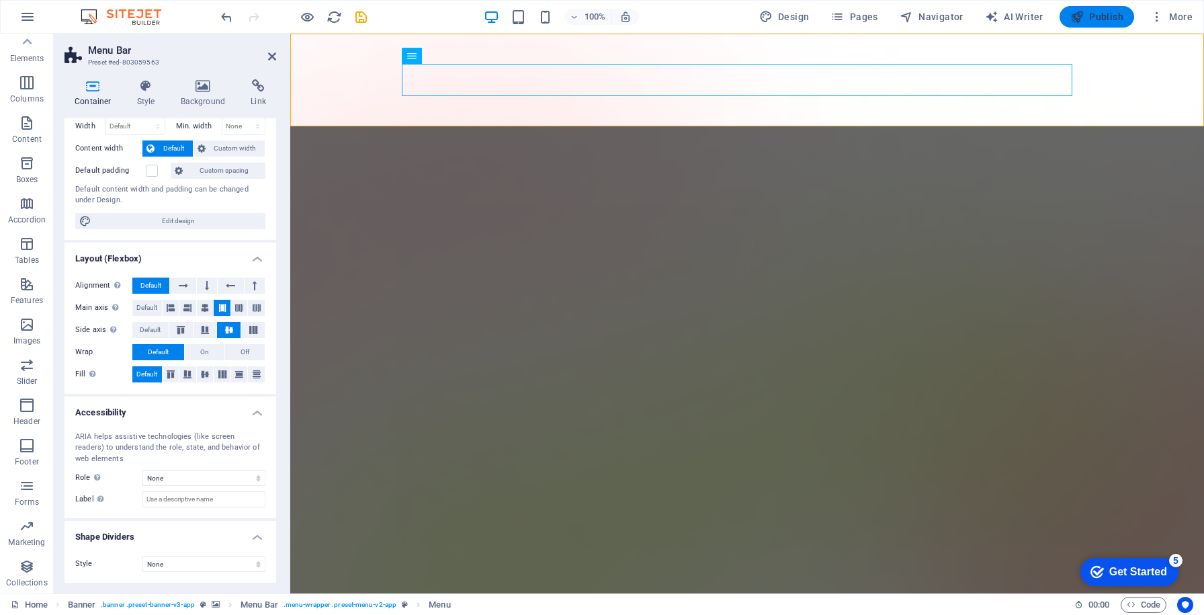
click at [1102, 21] on span "Publish" at bounding box center [1096, 16] width 53 height 13
